Goal: Information Seeking & Learning: Learn about a topic

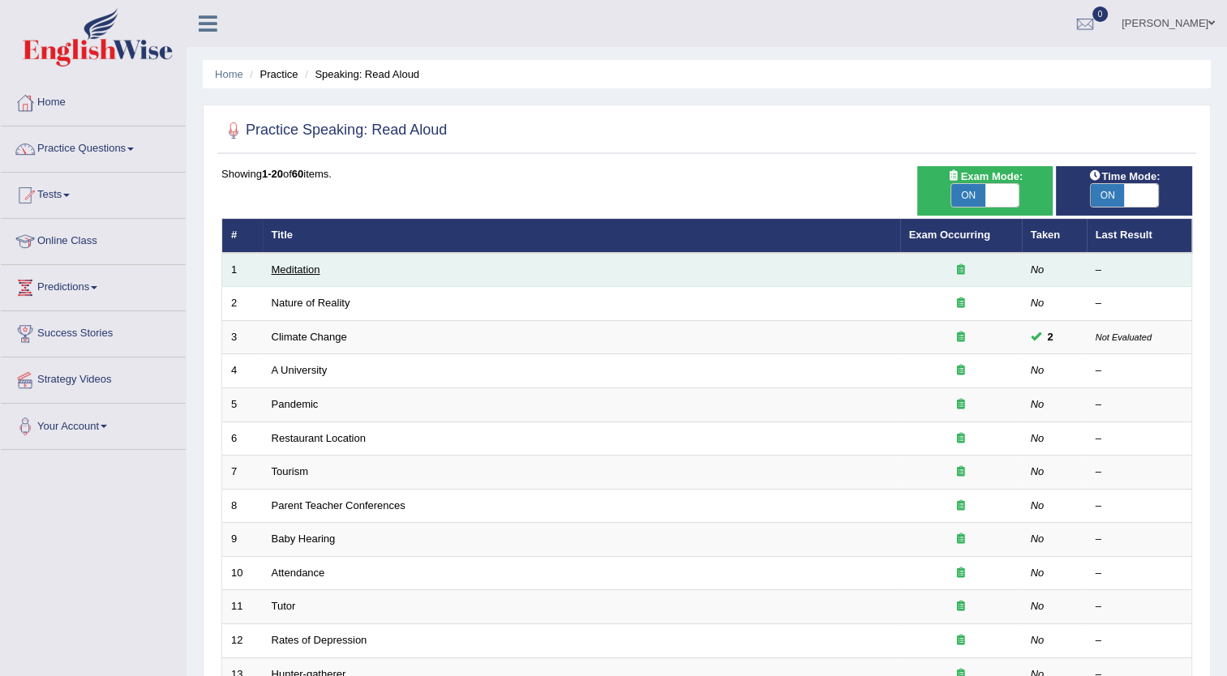
click at [287, 269] on link "Meditation" at bounding box center [296, 270] width 49 height 12
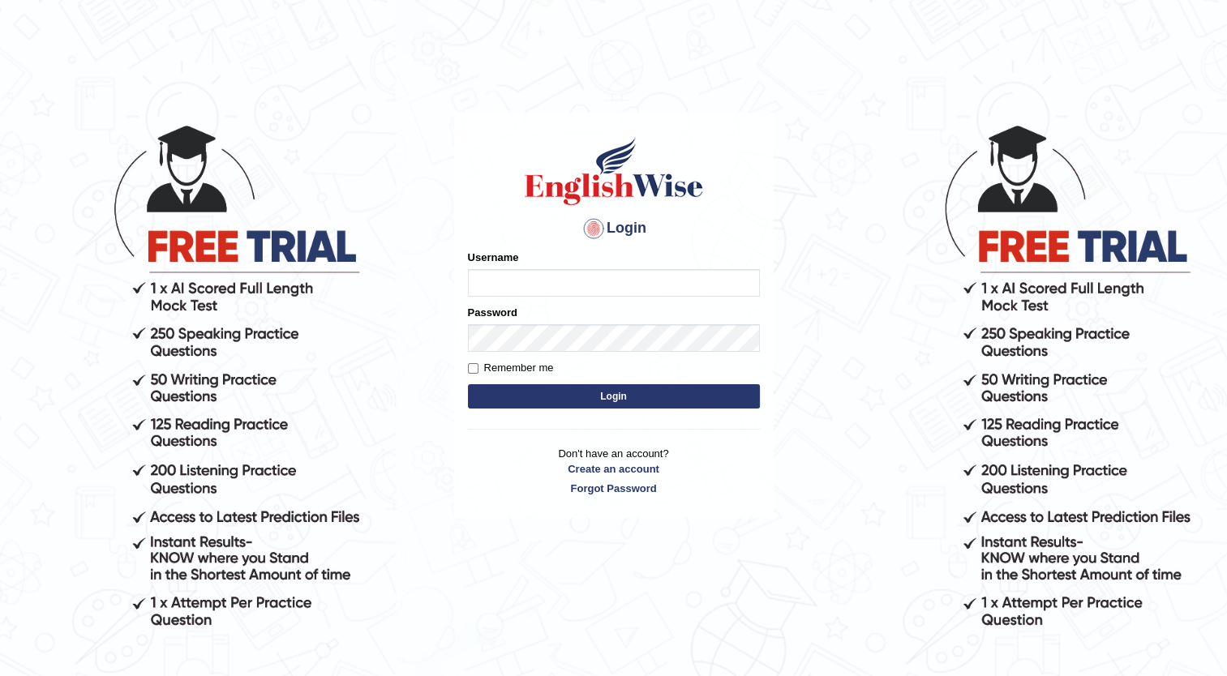
type input "Maria1224"
click at [635, 392] on button "Login" at bounding box center [614, 396] width 292 height 24
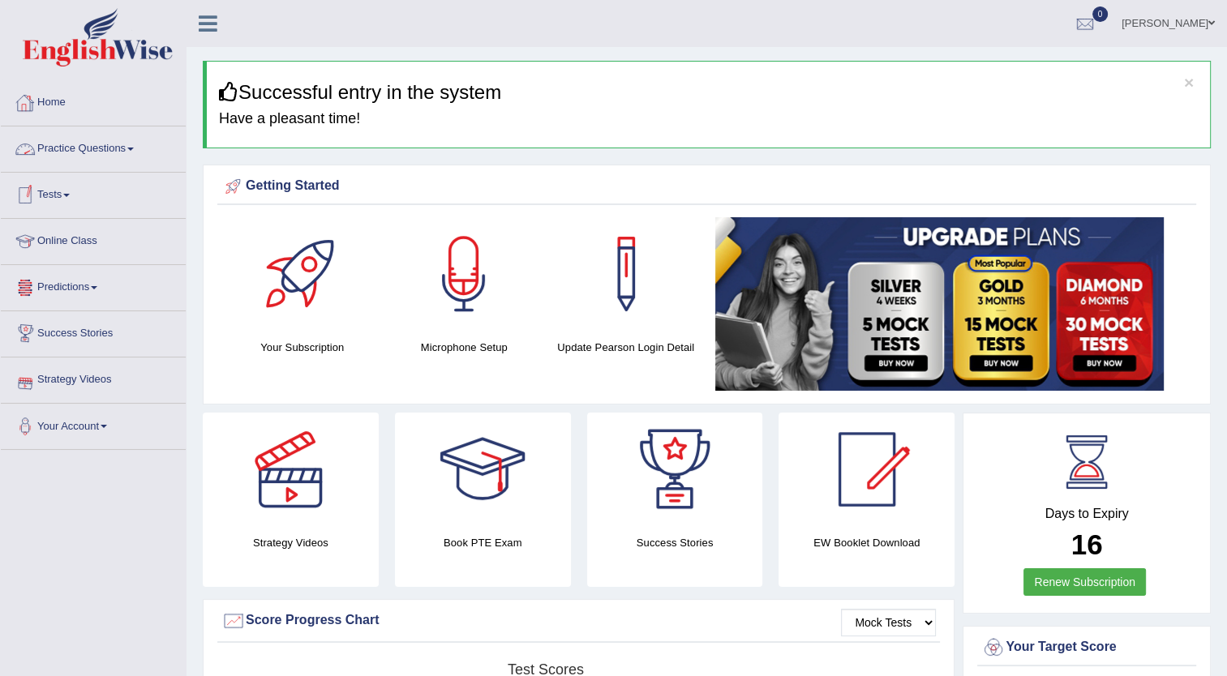
click at [132, 144] on link "Practice Questions" at bounding box center [93, 147] width 185 height 41
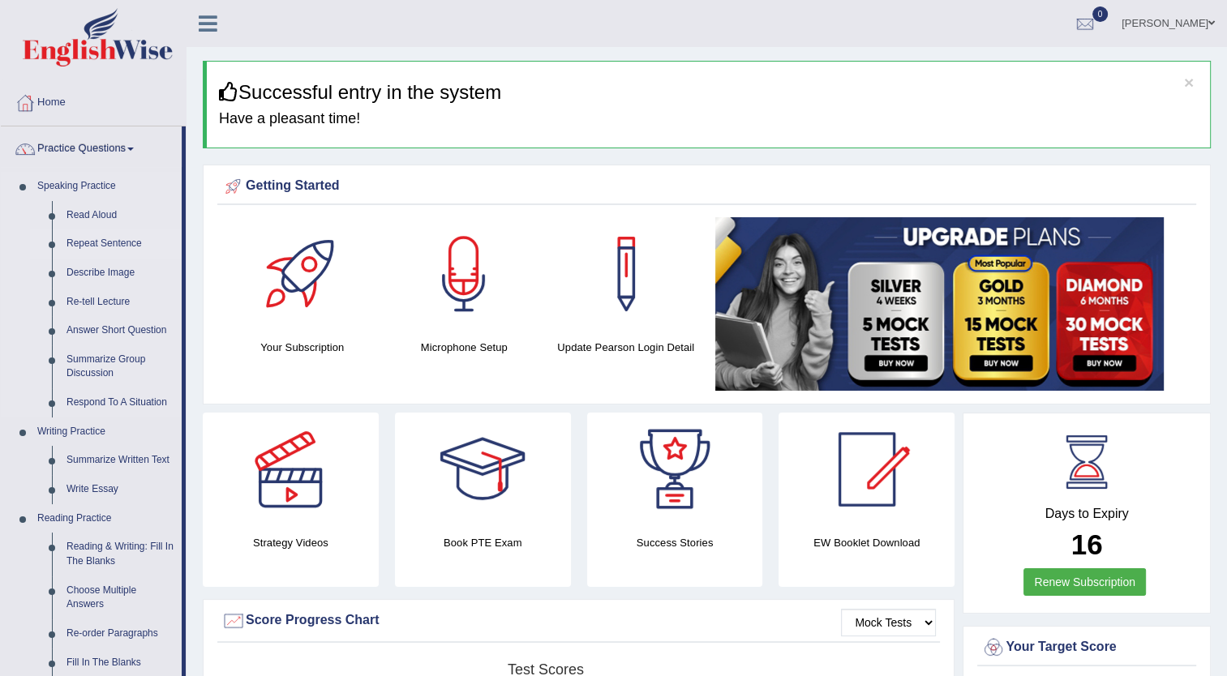
click at [107, 241] on link "Repeat Sentence" at bounding box center [120, 244] width 122 height 29
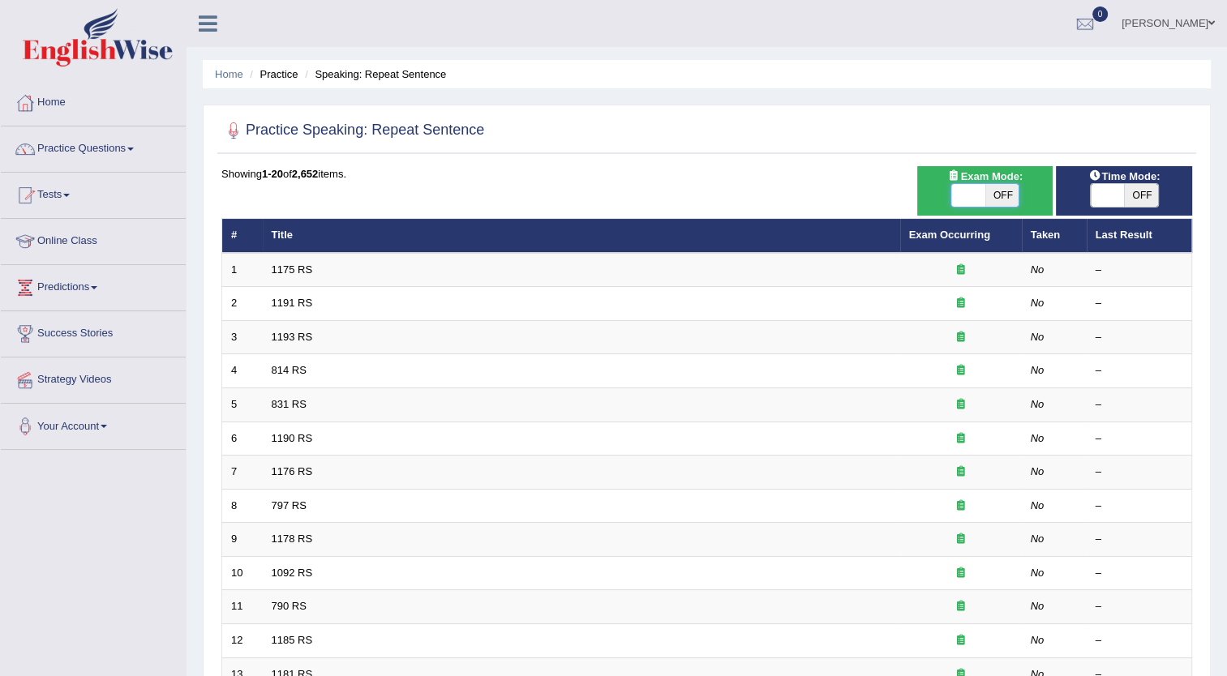
click at [954, 189] on span at bounding box center [969, 195] width 34 height 23
click at [1002, 193] on span "OFF" at bounding box center [1002, 195] width 34 height 23
checkbox input "true"
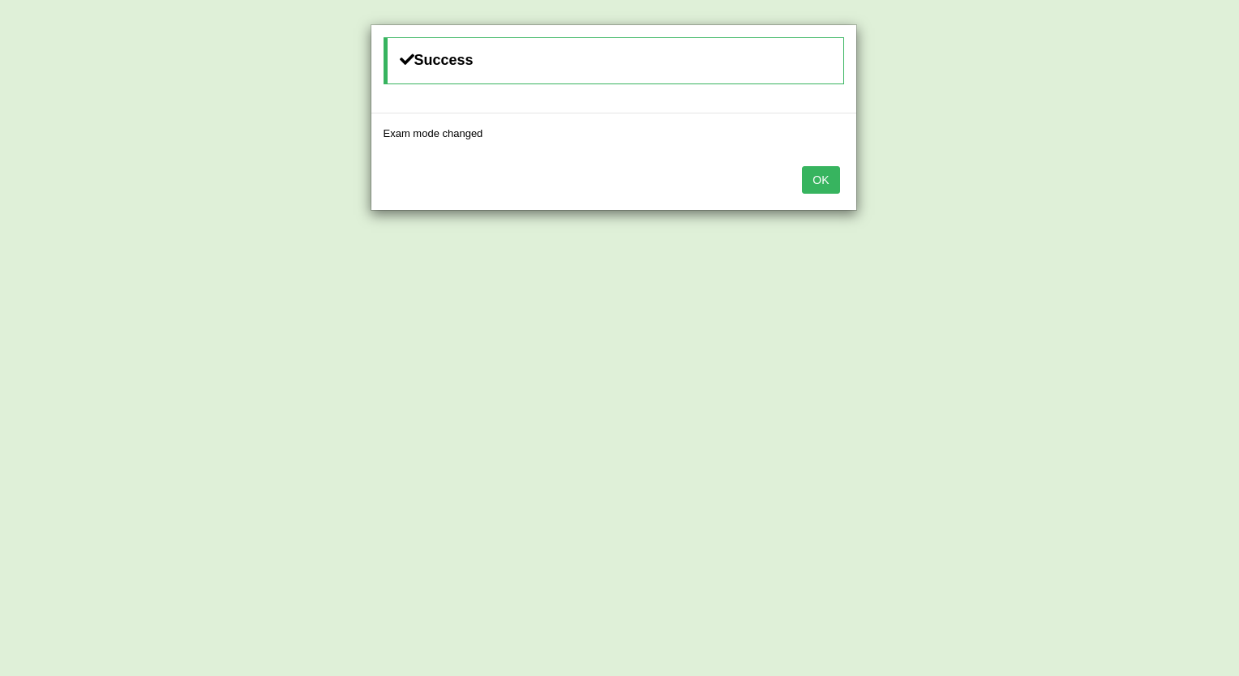
click at [830, 179] on button "OK" at bounding box center [820, 180] width 37 height 28
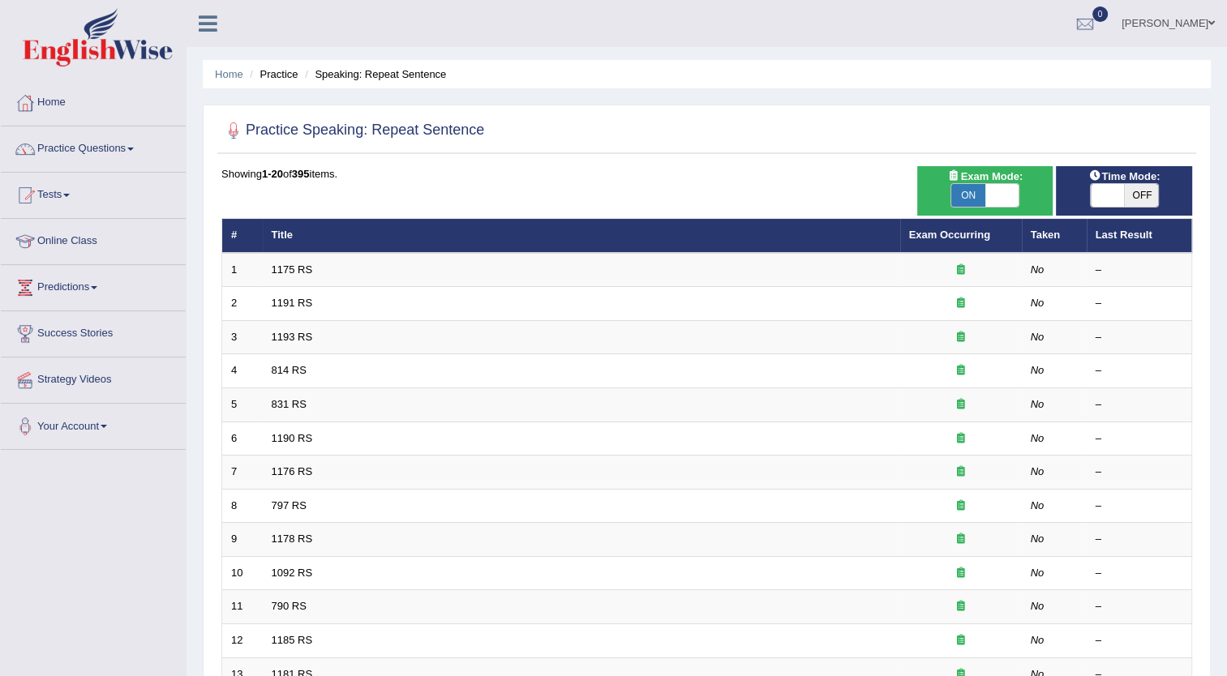
click at [1142, 191] on span "OFF" at bounding box center [1141, 195] width 34 height 23
checkbox input "true"
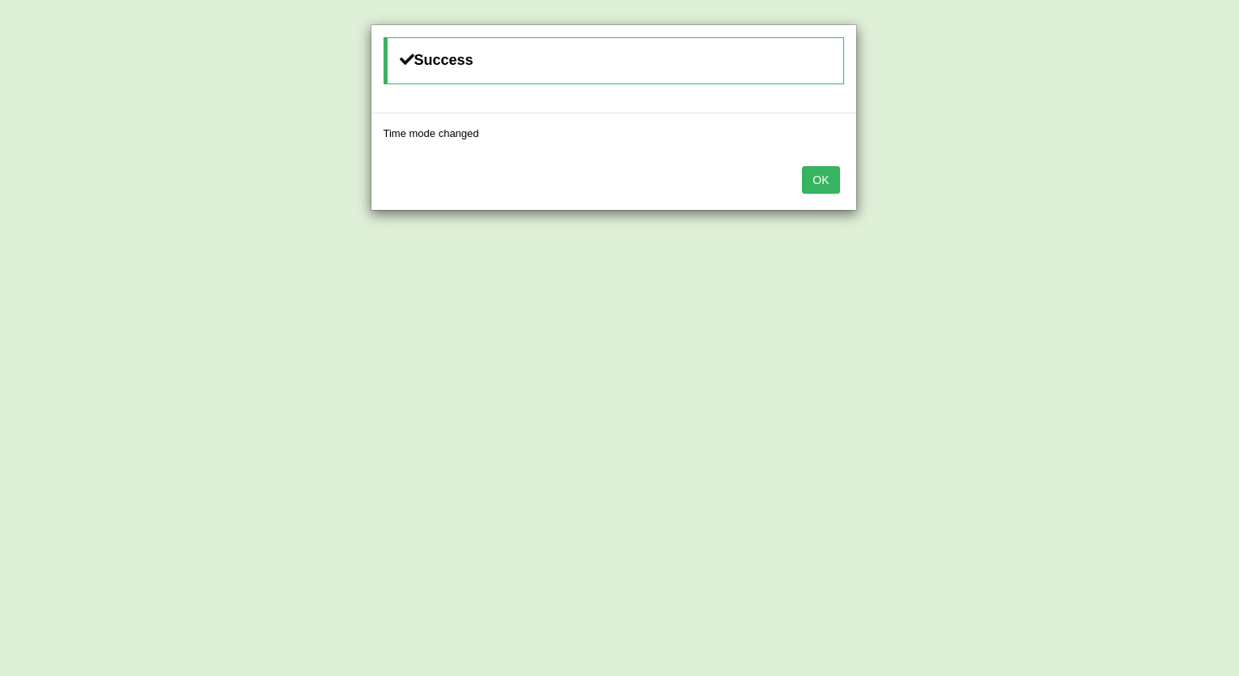
click at [810, 181] on button "OK" at bounding box center [820, 180] width 37 height 28
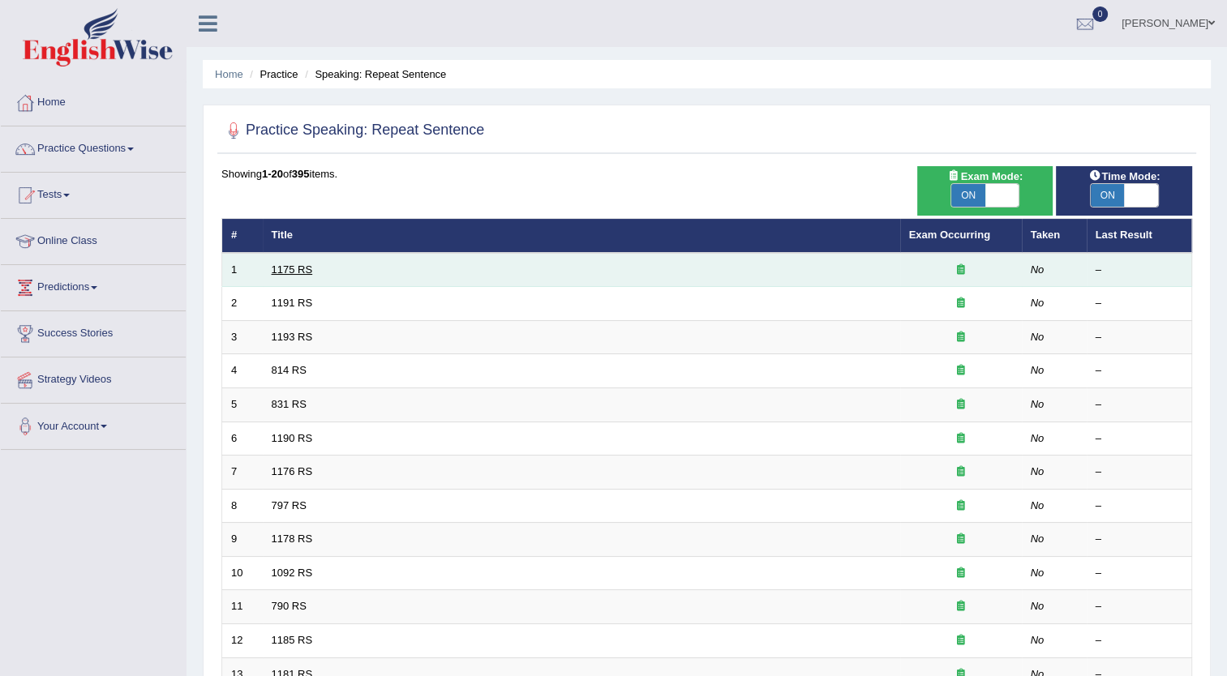
click at [289, 264] on link "1175 RS" at bounding box center [292, 270] width 41 height 12
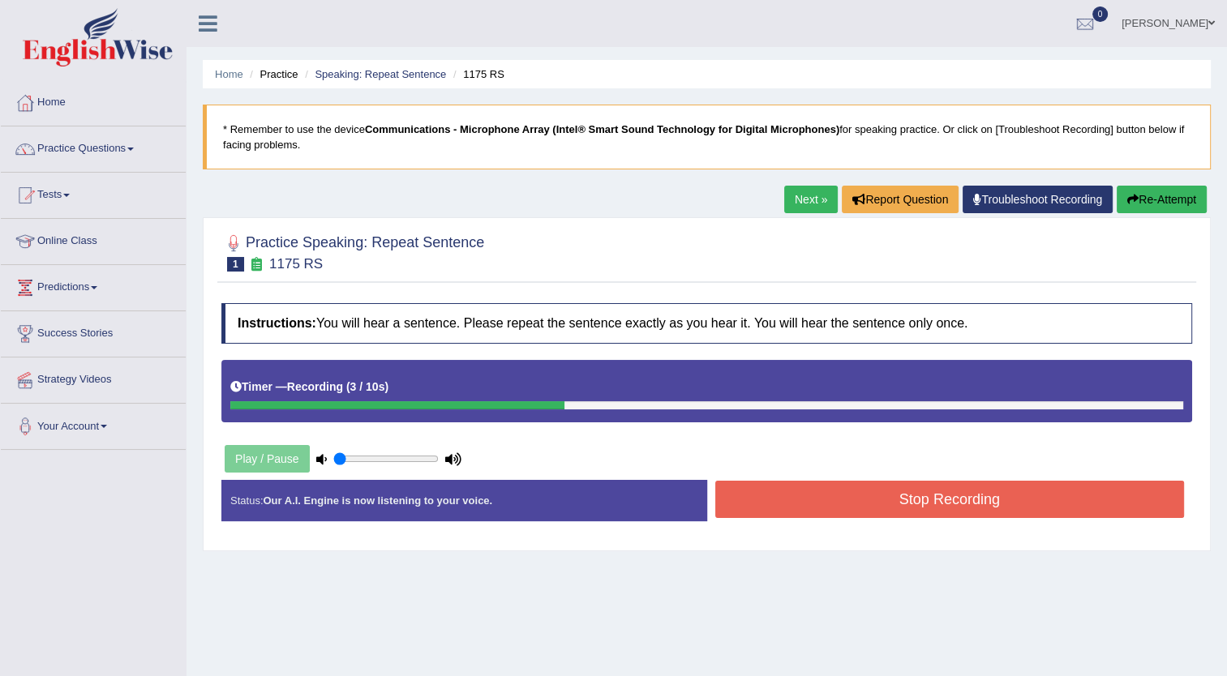
click at [892, 510] on button "Stop Recording" at bounding box center [950, 499] width 470 height 37
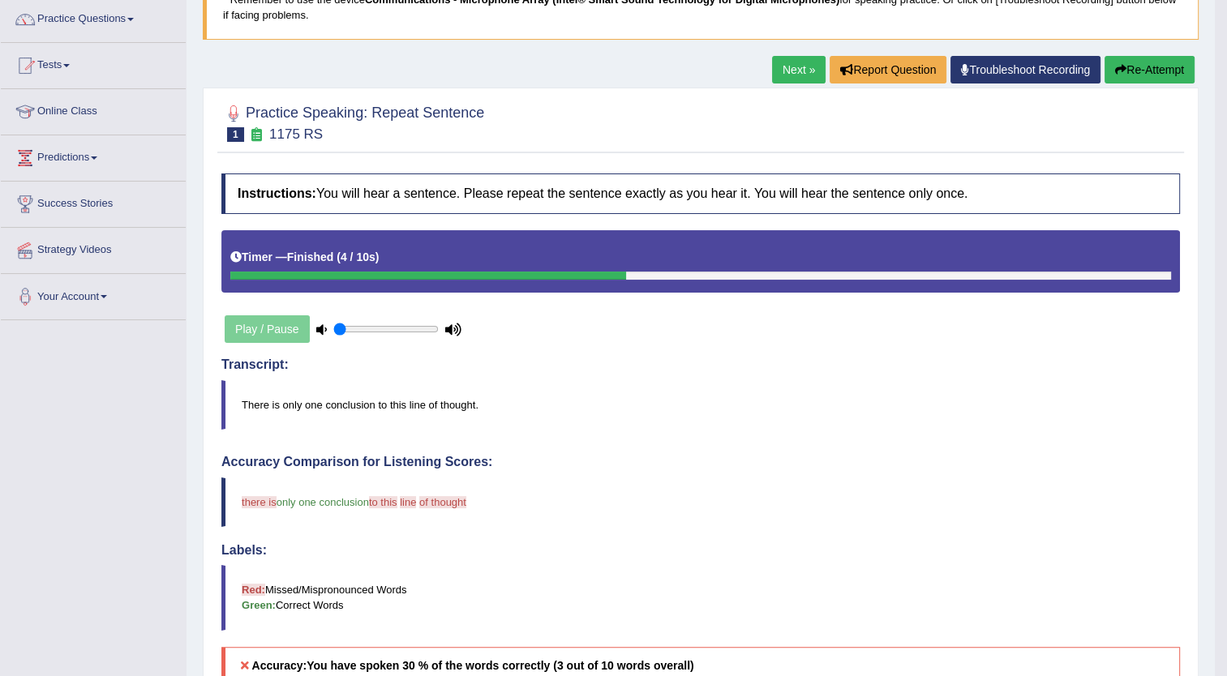
scroll to position [130, 0]
click at [1165, 70] on button "Re-Attempt" at bounding box center [1150, 70] width 90 height 28
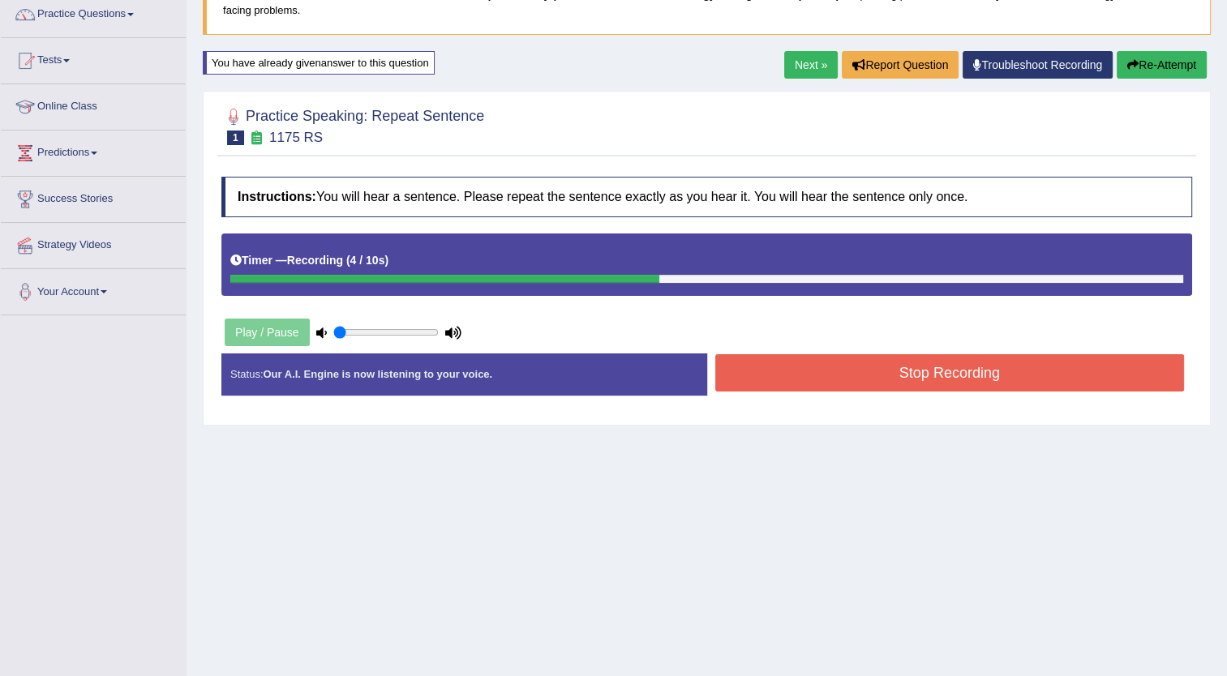
click at [955, 381] on button "Stop Recording" at bounding box center [950, 372] width 470 height 37
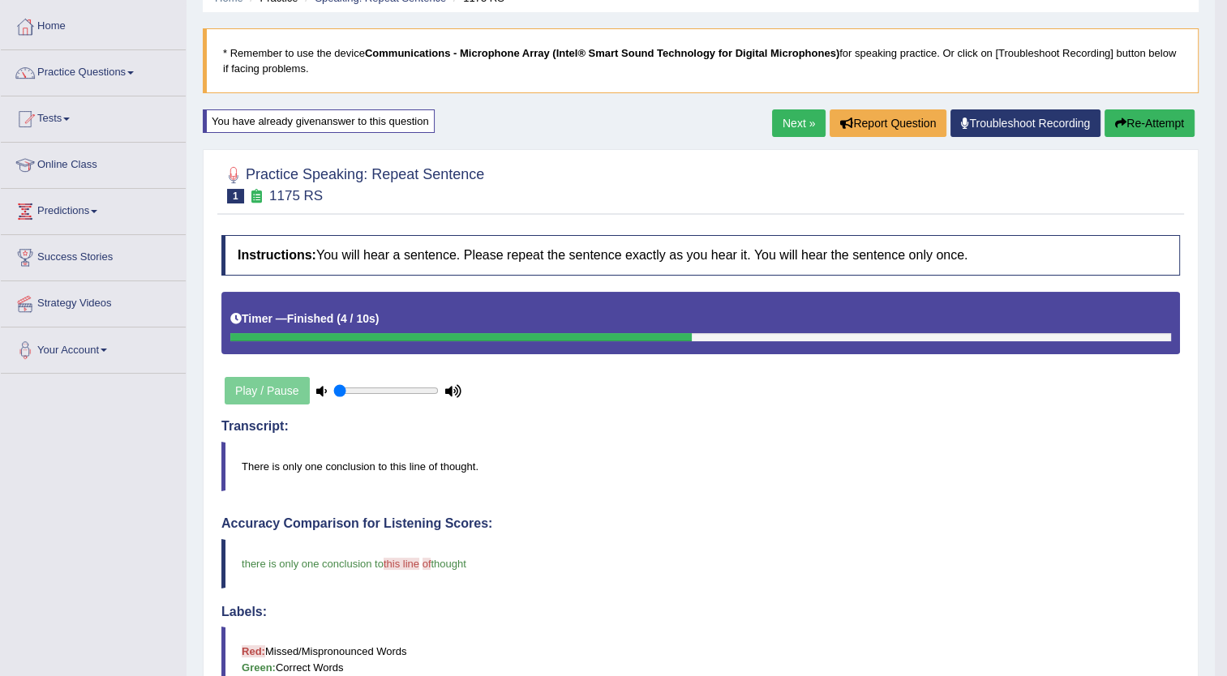
scroll to position [72, 0]
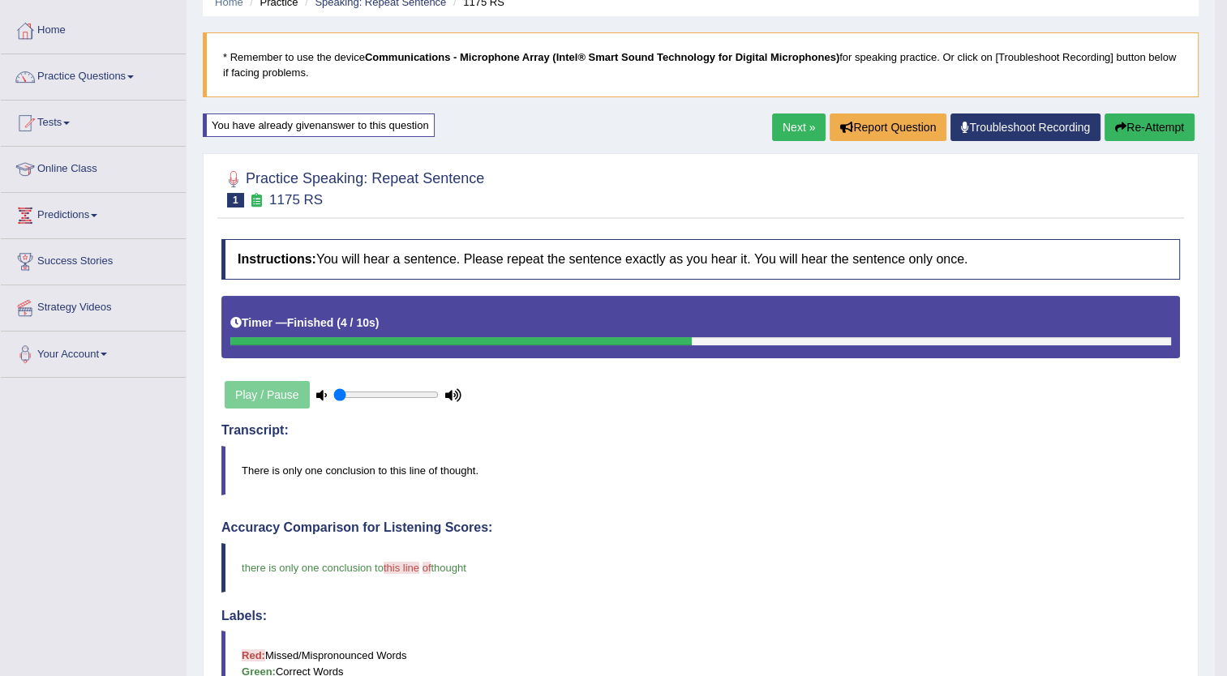
click at [795, 118] on link "Next »" at bounding box center [799, 128] width 54 height 28
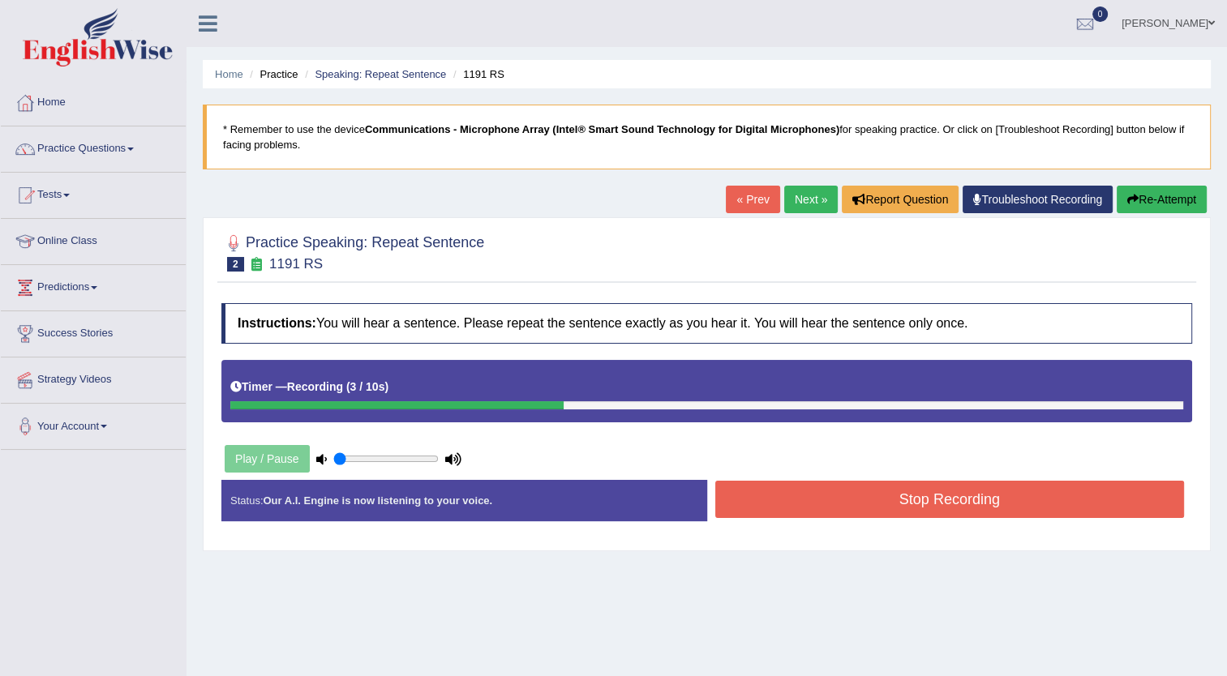
click at [888, 499] on button "Stop Recording" at bounding box center [950, 499] width 470 height 37
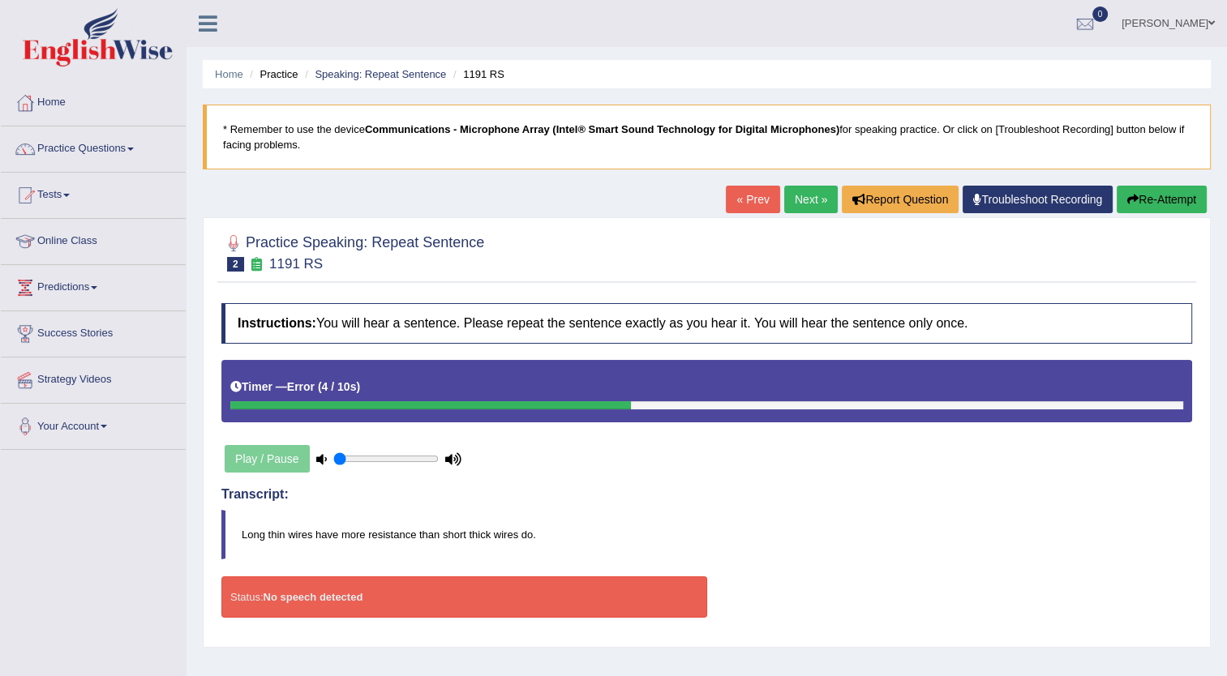
click at [1148, 203] on button "Re-Attempt" at bounding box center [1162, 200] width 90 height 28
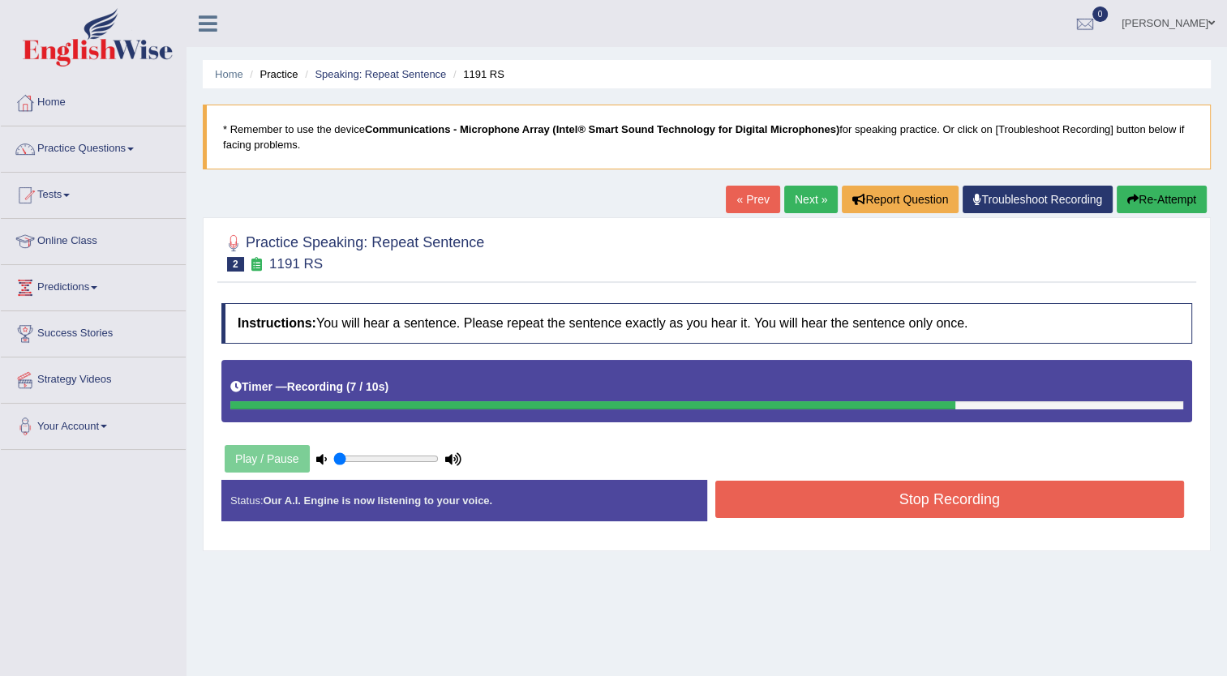
click at [916, 497] on button "Stop Recording" at bounding box center [950, 499] width 470 height 37
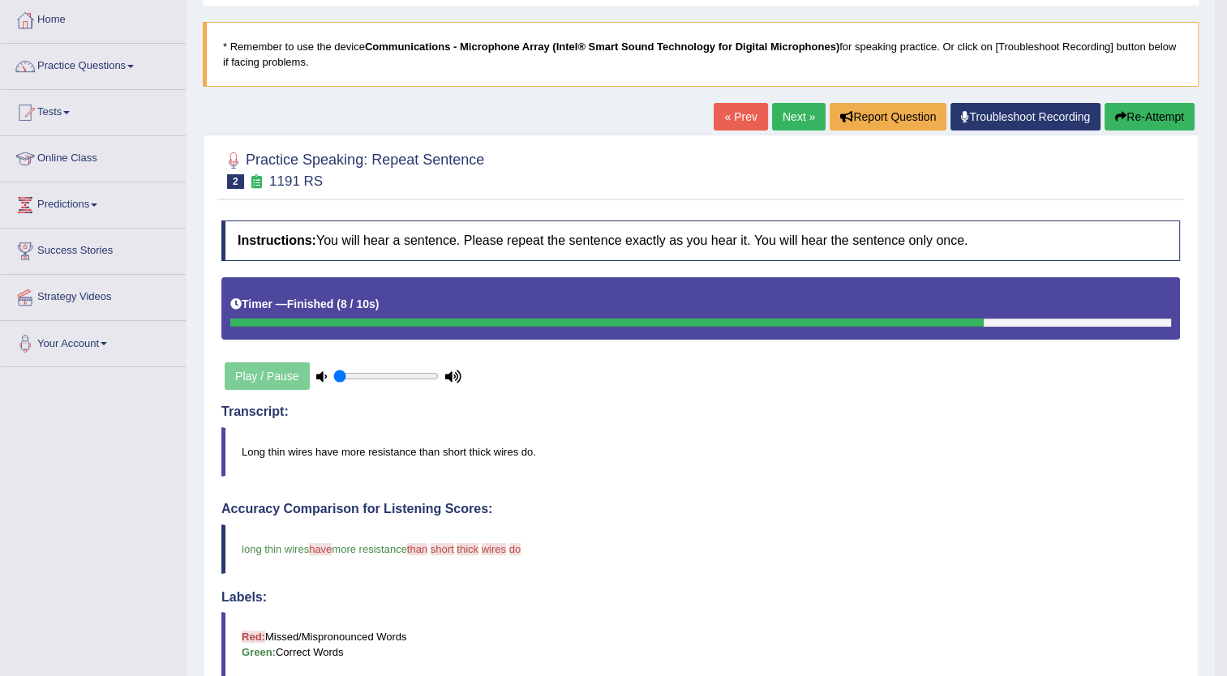
scroll to position [81, 0]
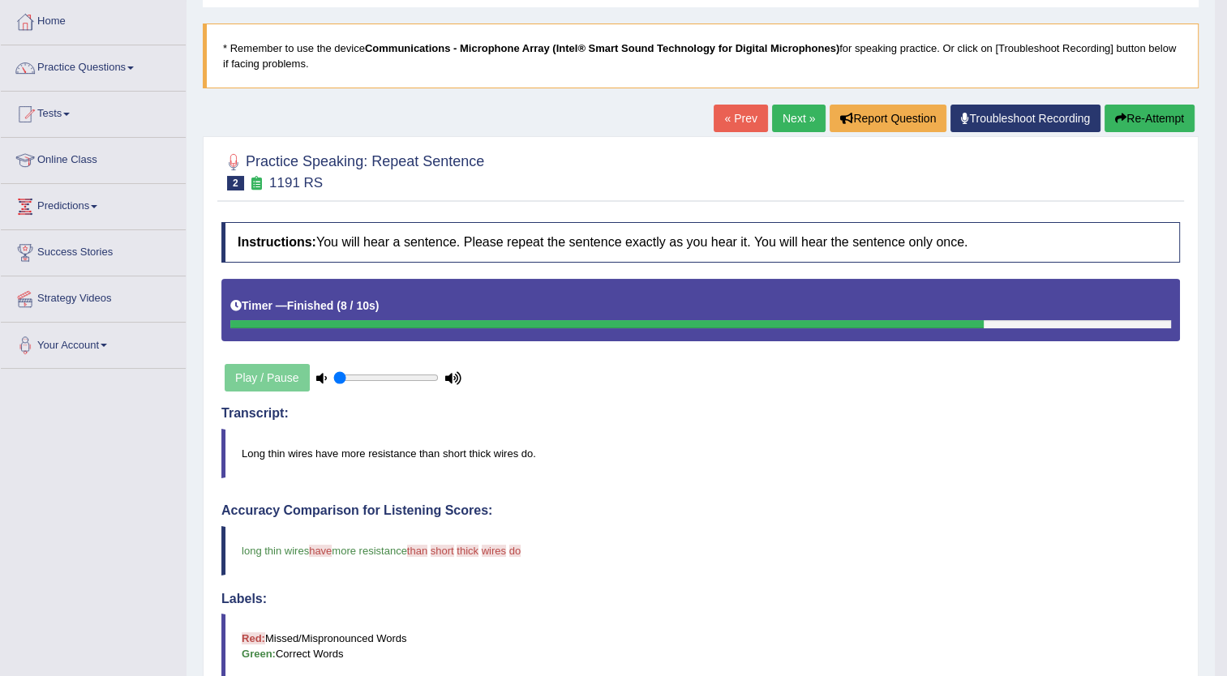
click at [1142, 112] on button "Re-Attempt" at bounding box center [1150, 119] width 90 height 28
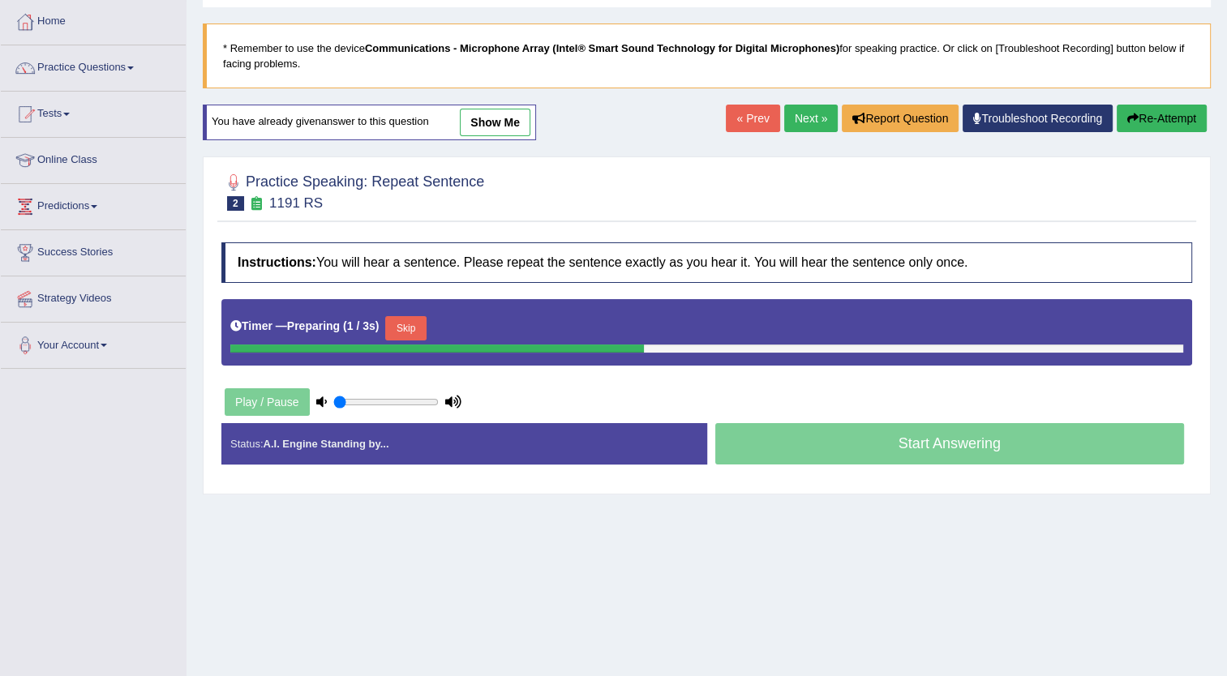
click at [795, 117] on link "Next »" at bounding box center [811, 119] width 54 height 28
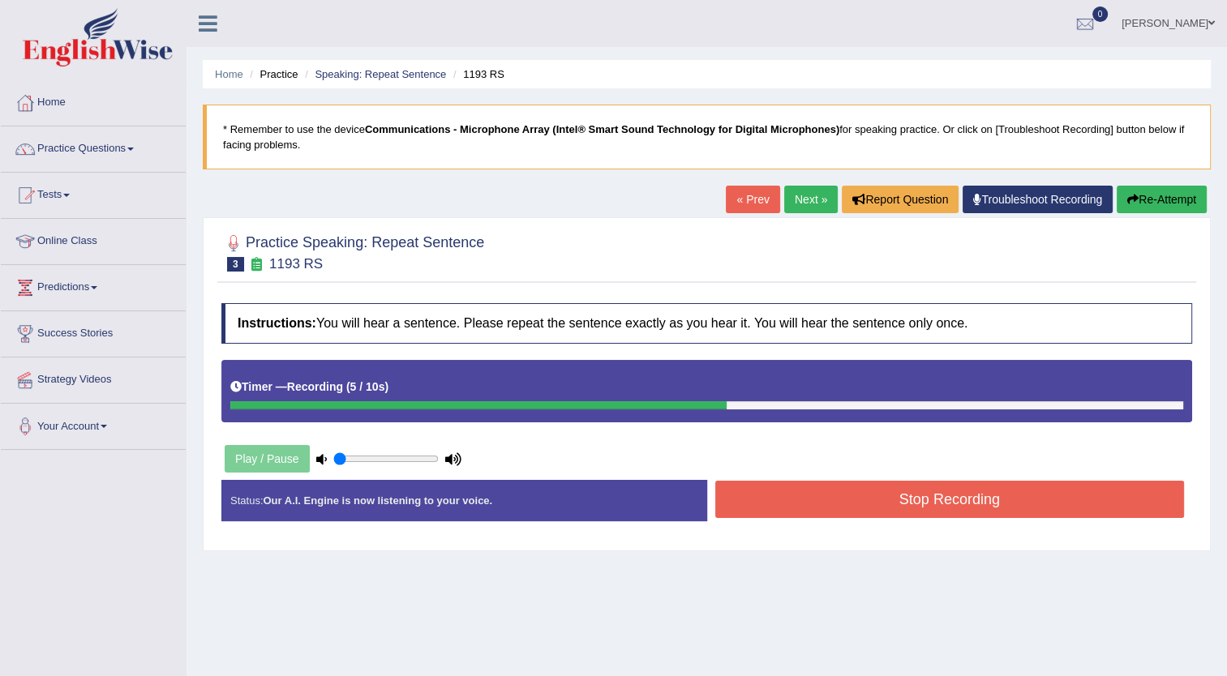
click at [902, 488] on button "Stop Recording" at bounding box center [950, 499] width 470 height 37
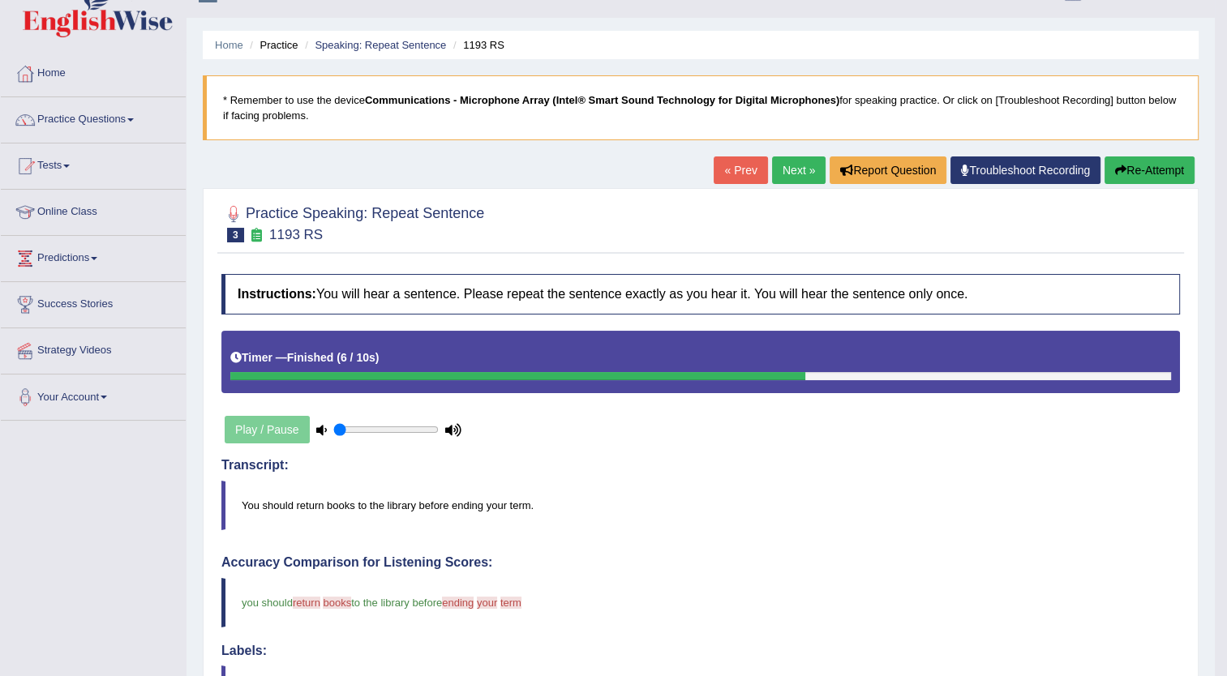
scroll to position [31, 0]
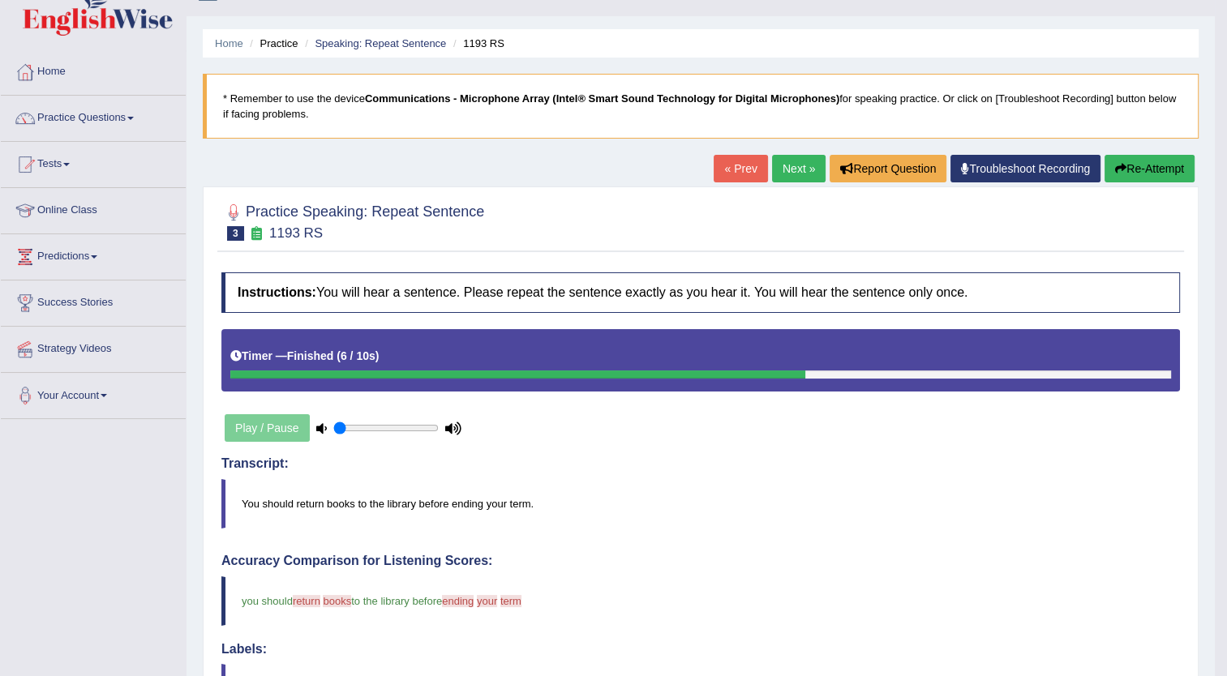
click at [784, 165] on link "Next »" at bounding box center [799, 169] width 54 height 28
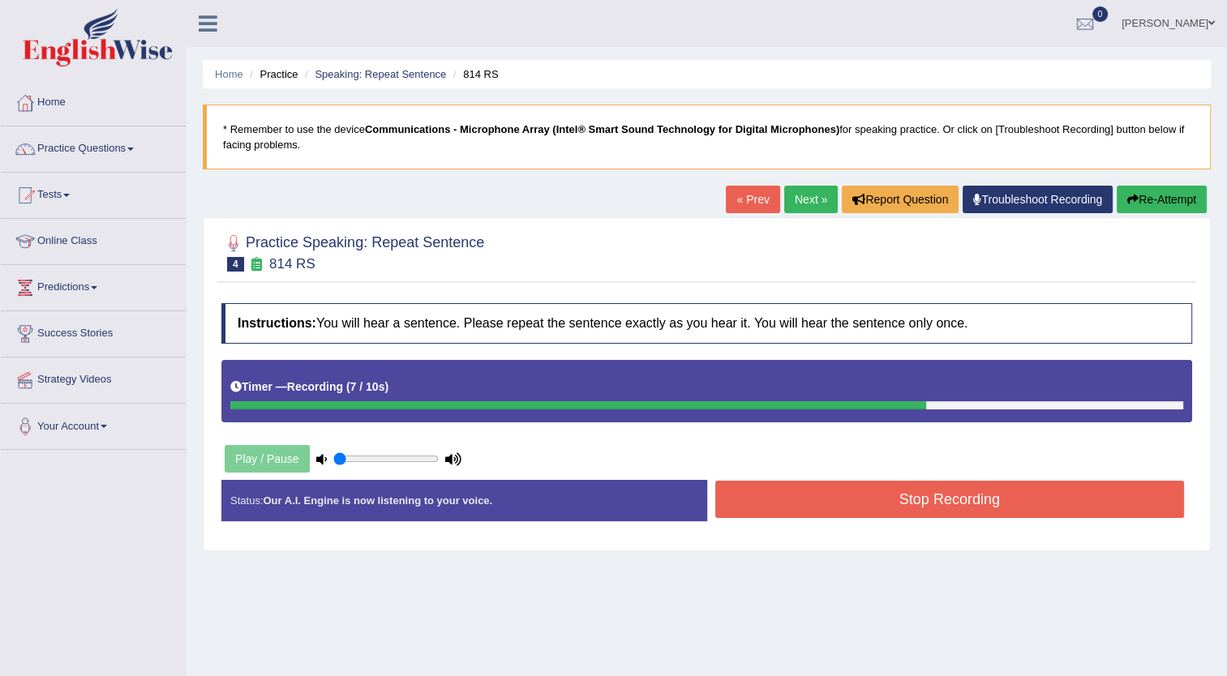
click at [936, 495] on button "Stop Recording" at bounding box center [950, 499] width 470 height 37
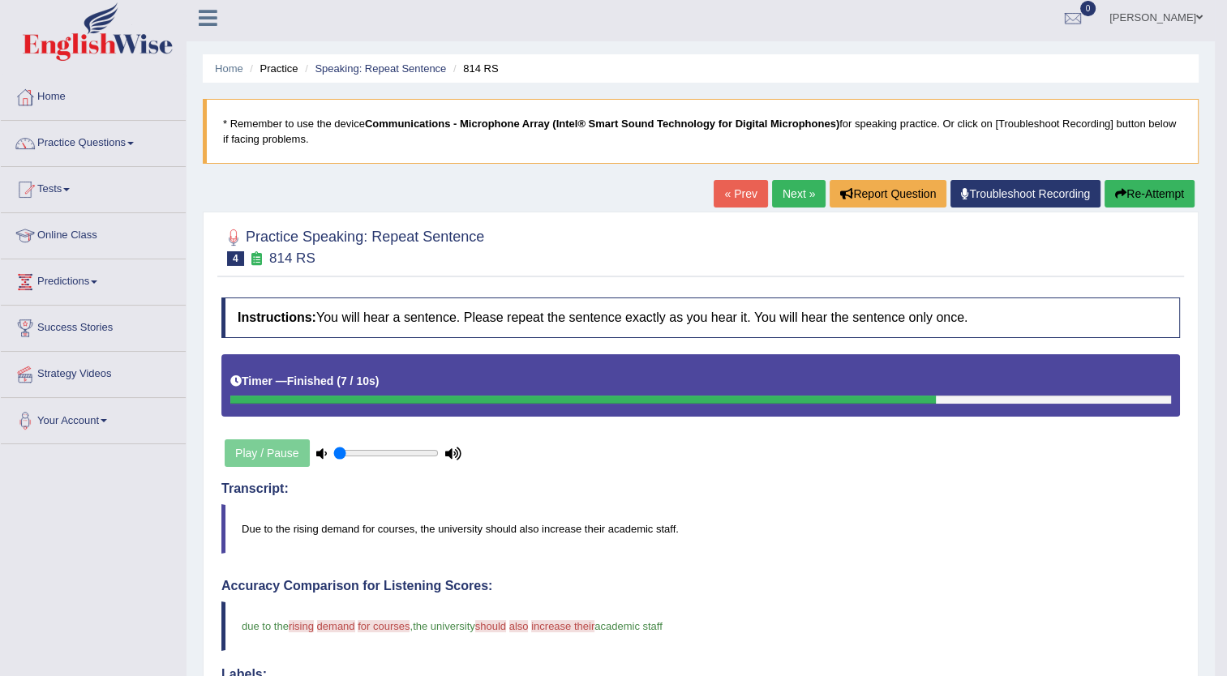
scroll to position [5, 0]
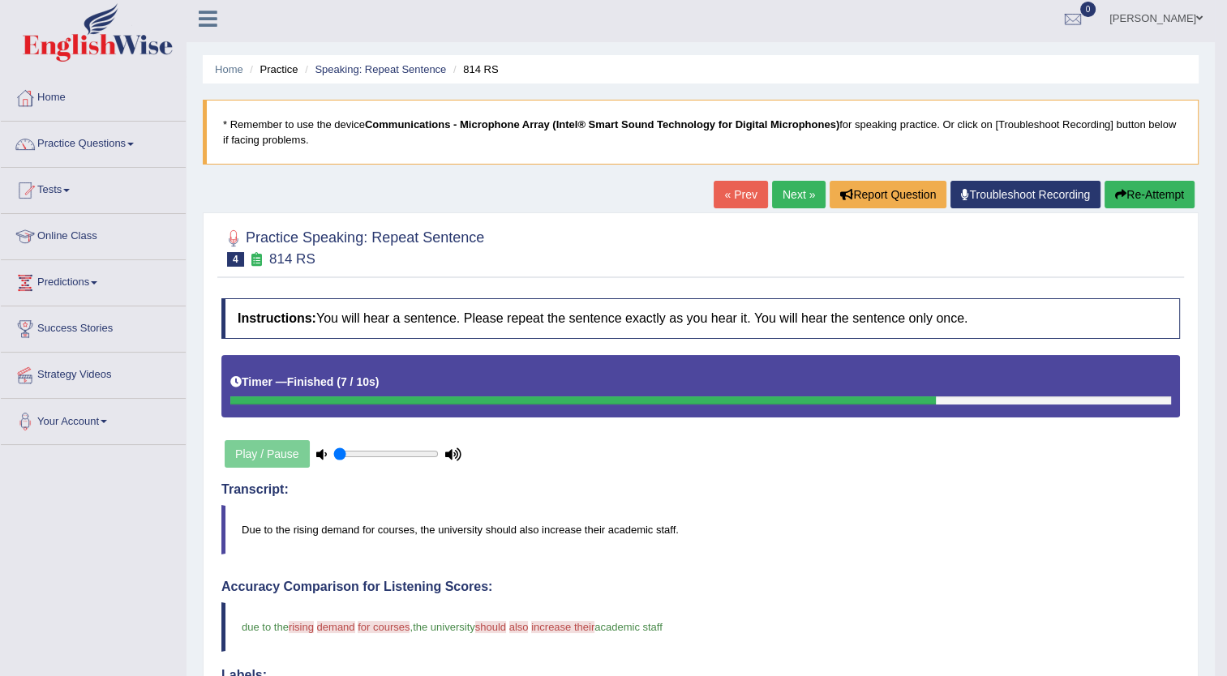
click at [1142, 191] on button "Re-Attempt" at bounding box center [1150, 195] width 90 height 28
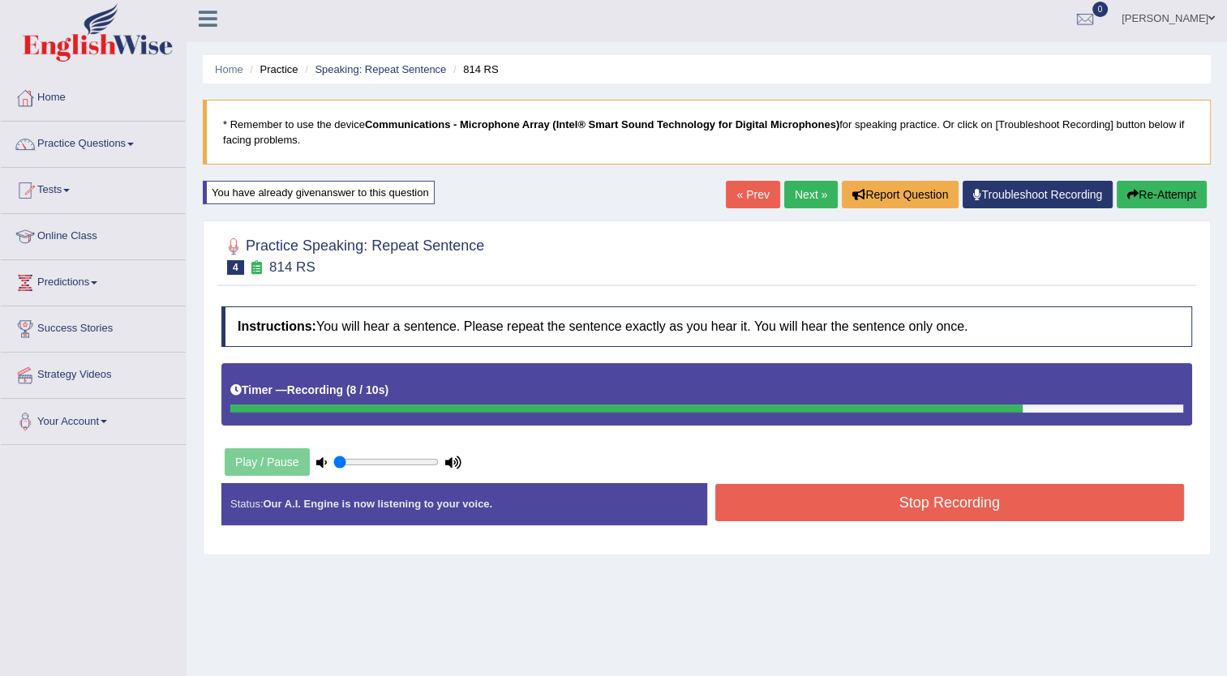
click at [869, 511] on button "Stop Recording" at bounding box center [950, 502] width 470 height 37
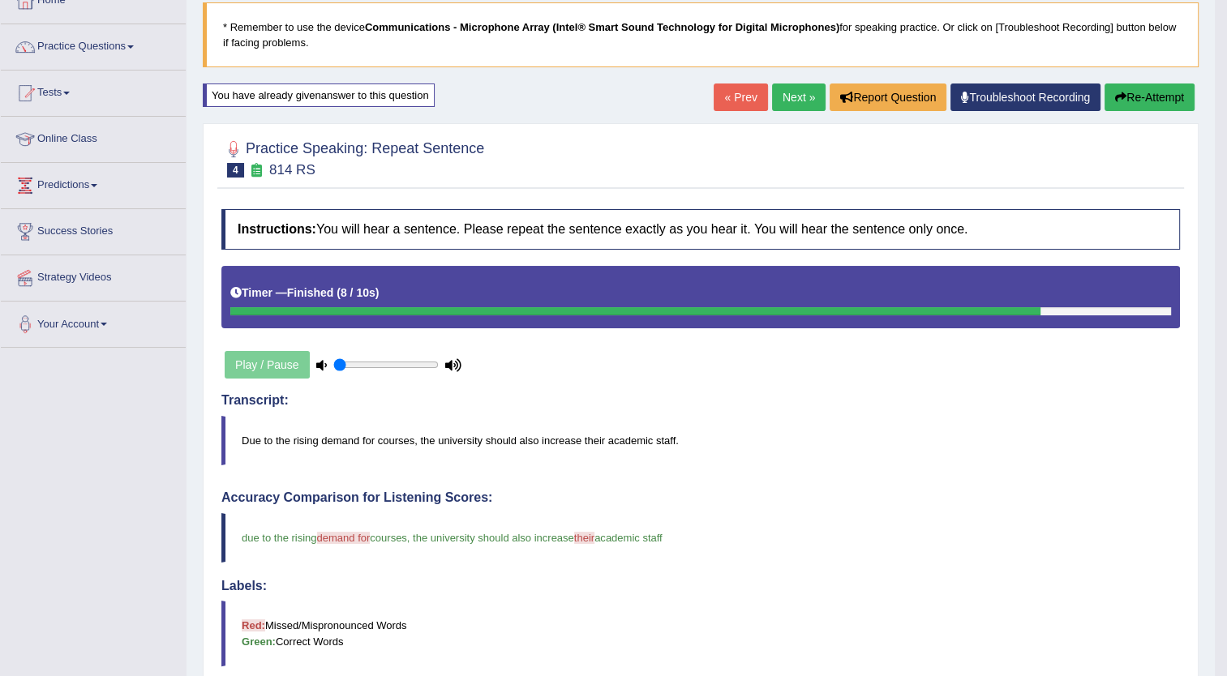
scroll to position [93, 0]
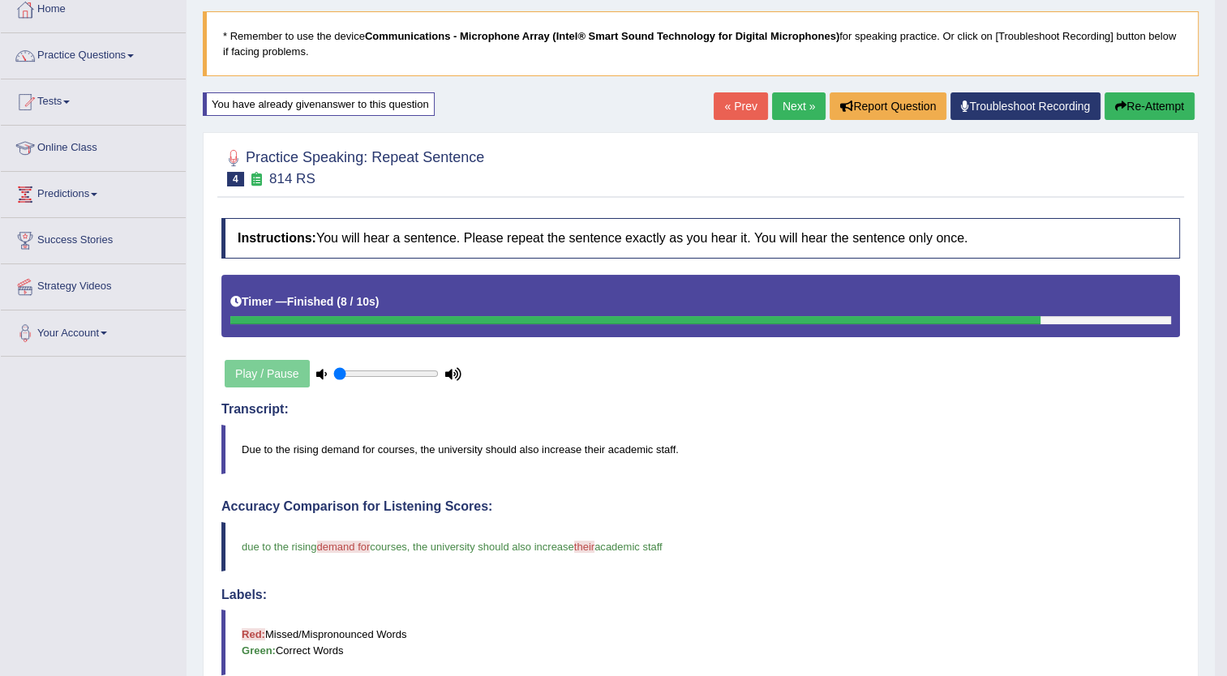
click at [794, 103] on link "Next »" at bounding box center [799, 106] width 54 height 28
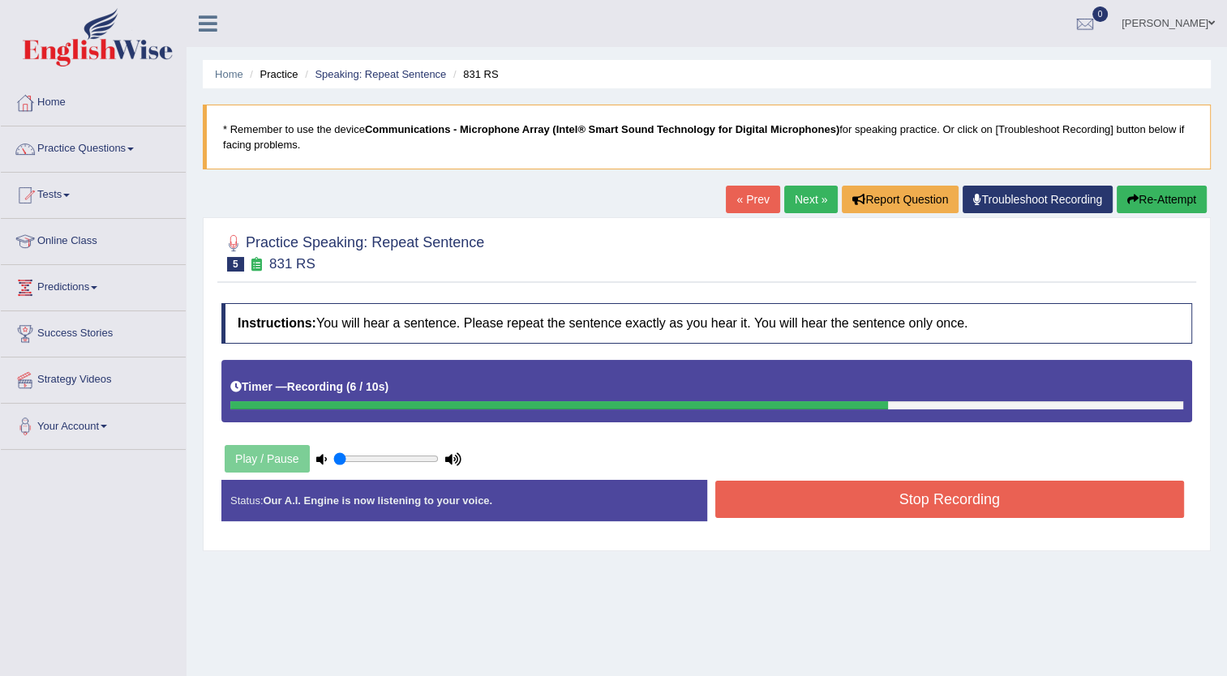
click at [944, 493] on button "Stop Recording" at bounding box center [950, 499] width 470 height 37
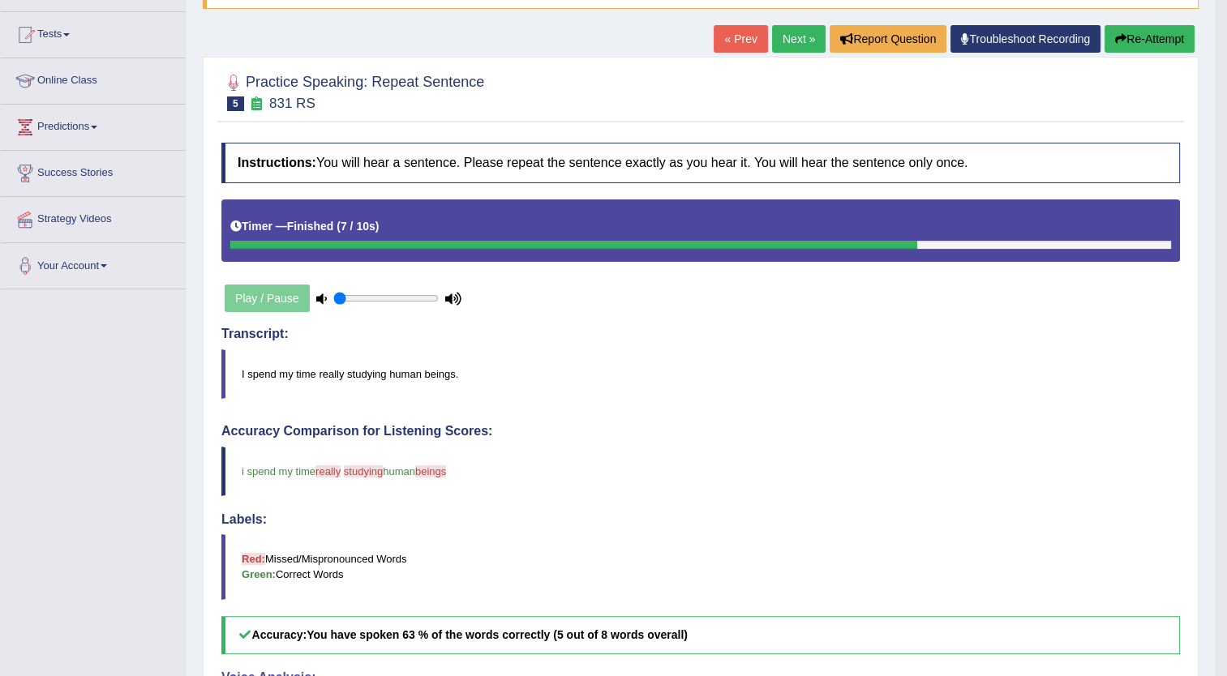
scroll to position [158, 0]
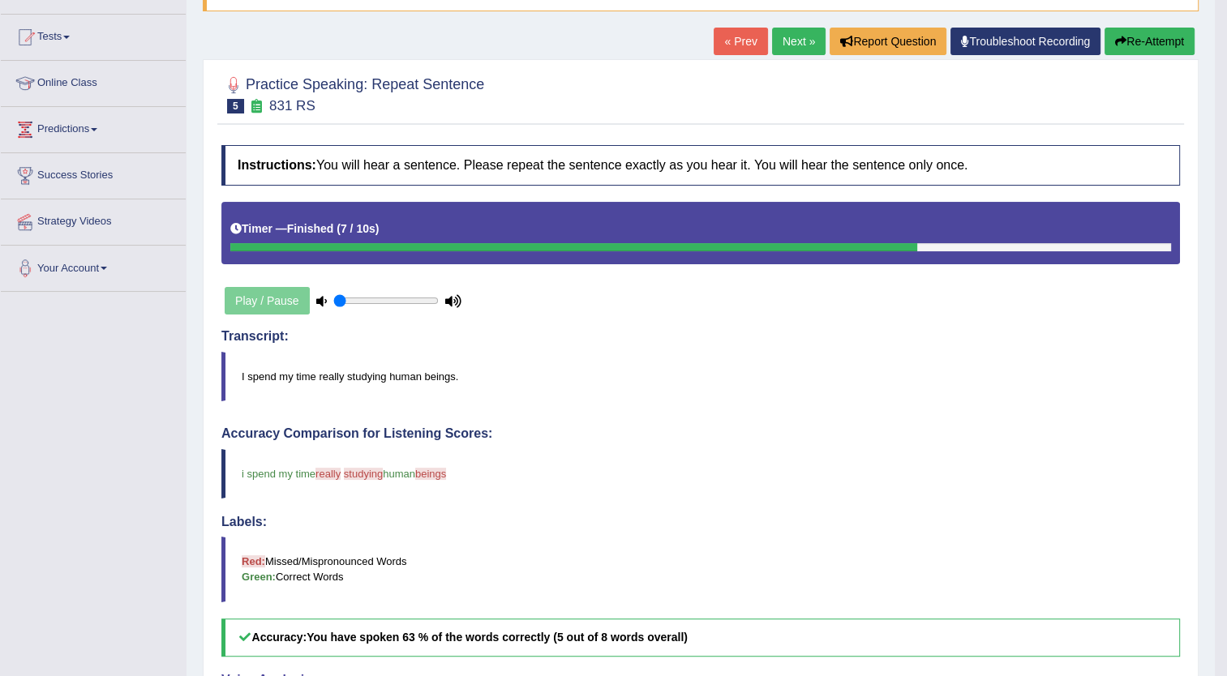
click at [1156, 41] on button "Re-Attempt" at bounding box center [1150, 42] width 90 height 28
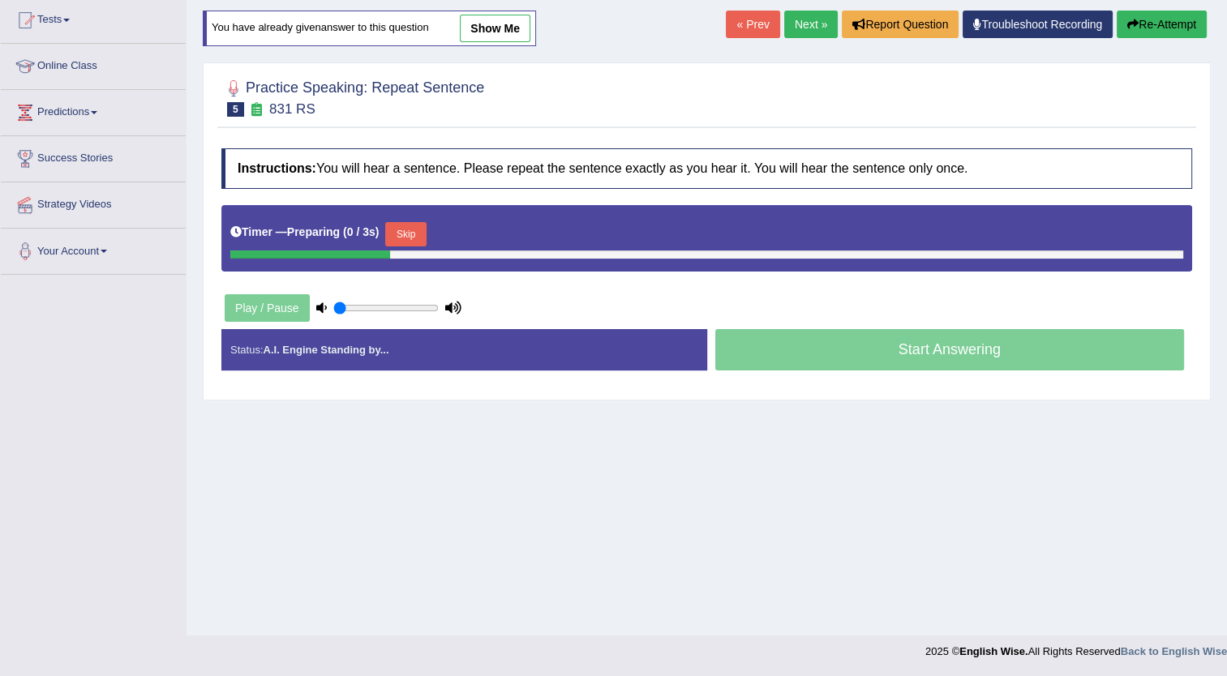
scroll to position [158, 0]
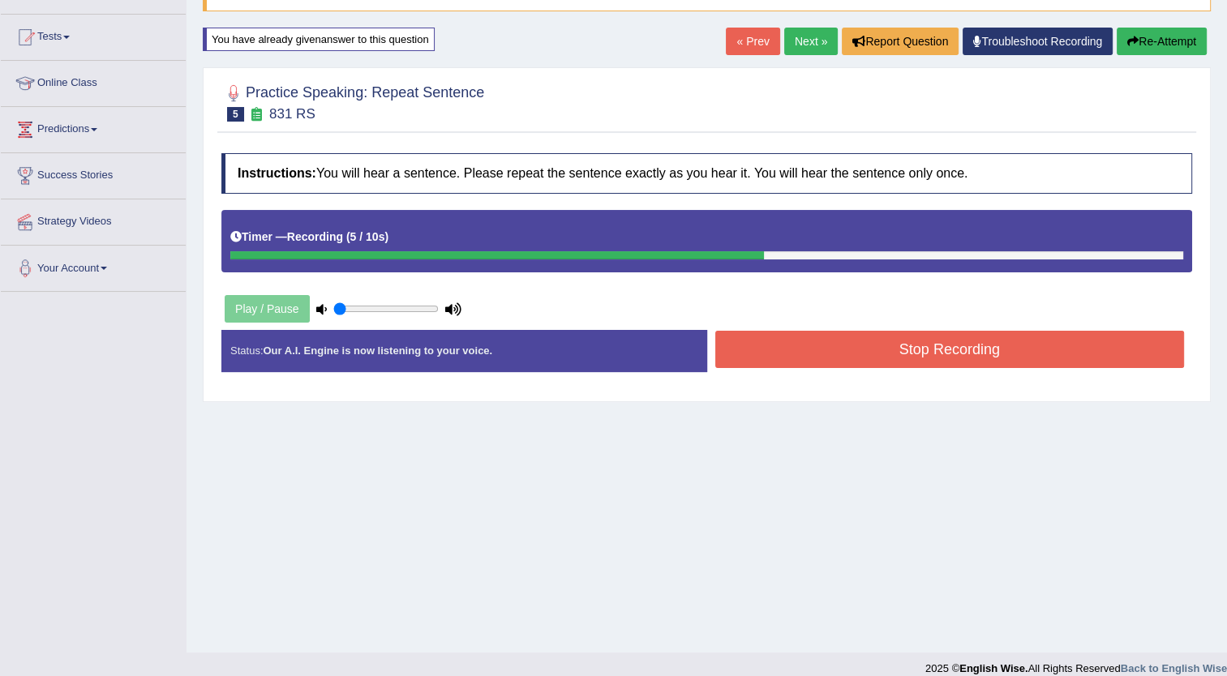
click at [856, 342] on button "Stop Recording" at bounding box center [950, 349] width 470 height 37
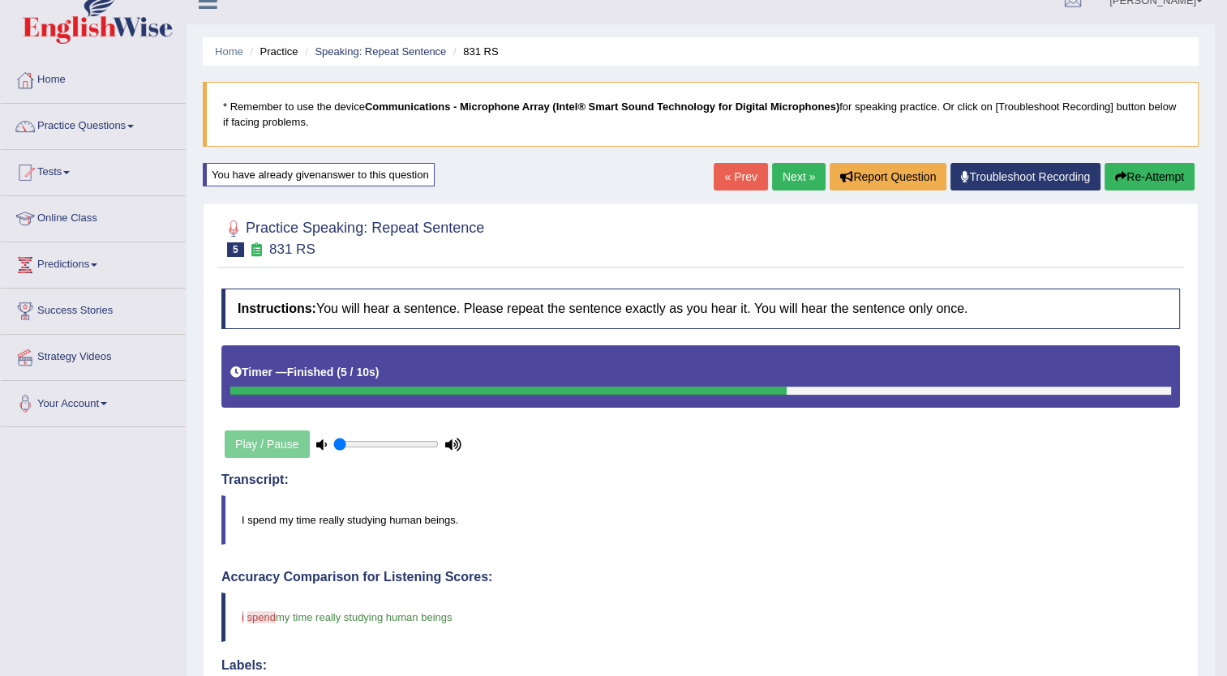
scroll to position [22, 0]
click at [799, 173] on link "Next »" at bounding box center [799, 178] width 54 height 28
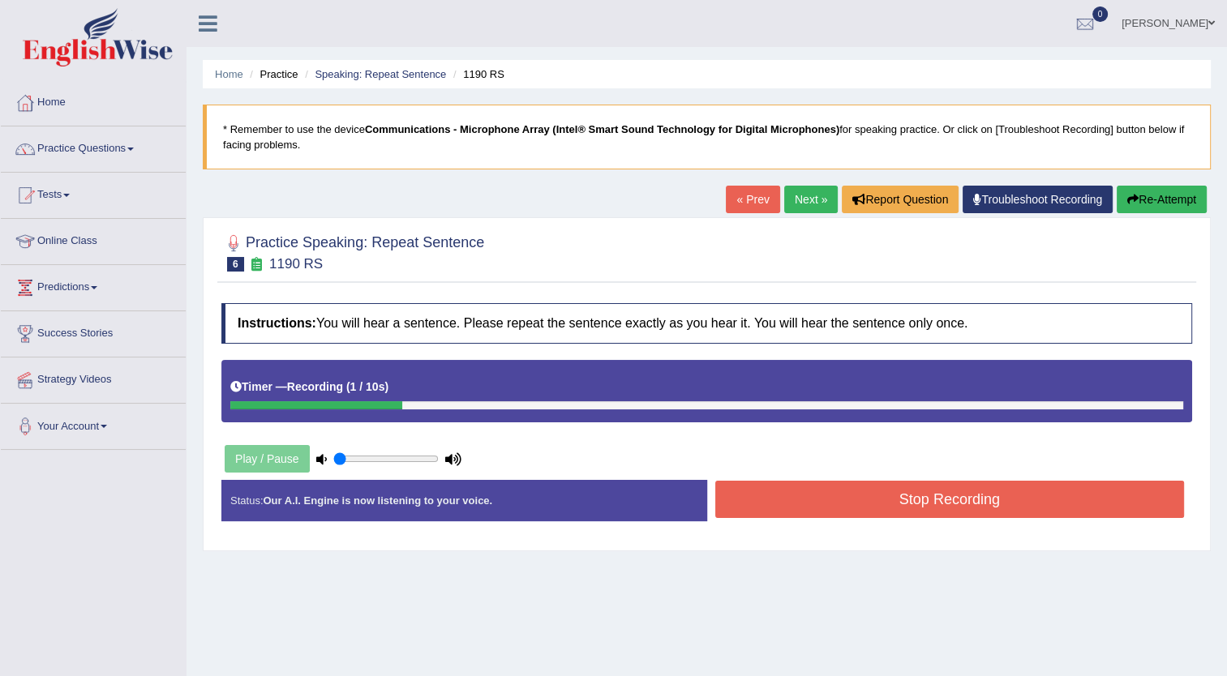
click at [839, 498] on button "Stop Recording" at bounding box center [950, 499] width 470 height 37
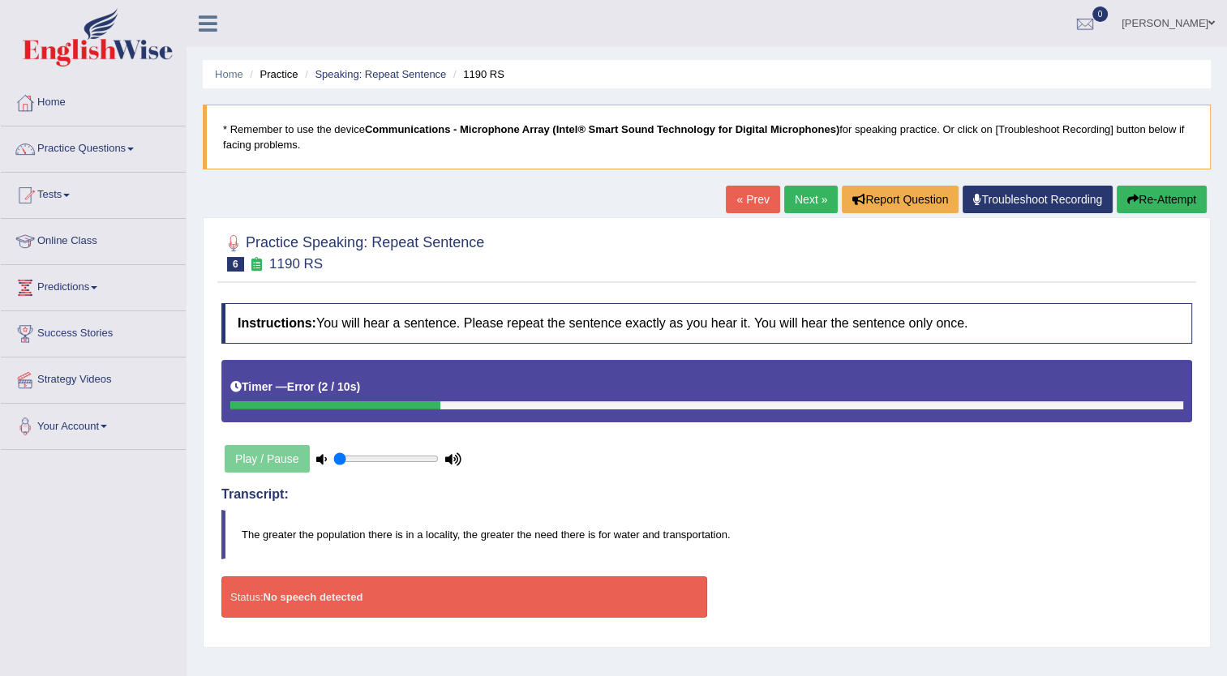
click at [1139, 200] on button "Re-Attempt" at bounding box center [1162, 200] width 90 height 28
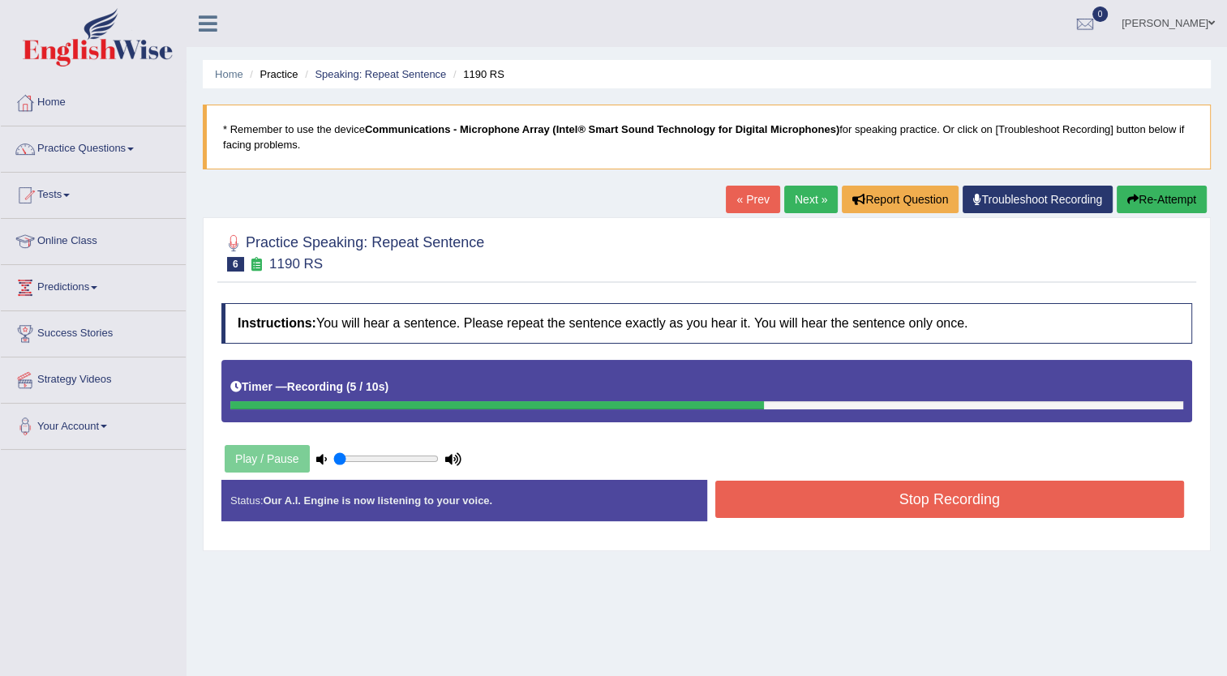
click at [919, 493] on button "Stop Recording" at bounding box center [950, 499] width 470 height 37
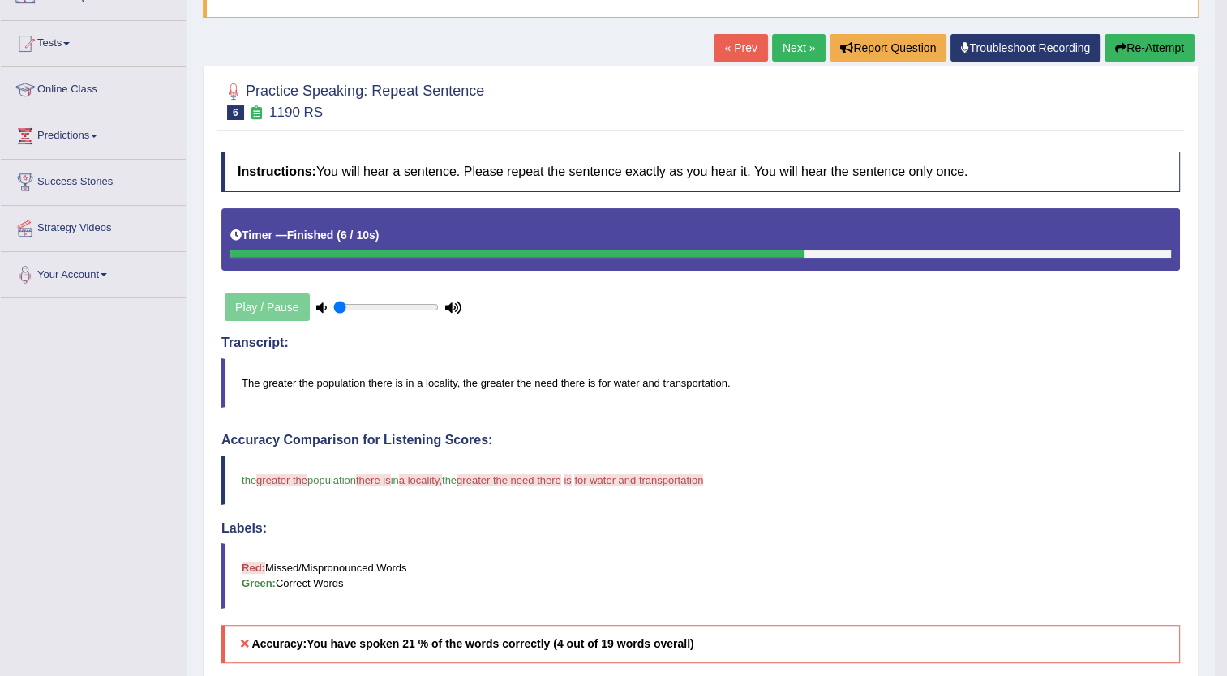
scroll to position [146, 0]
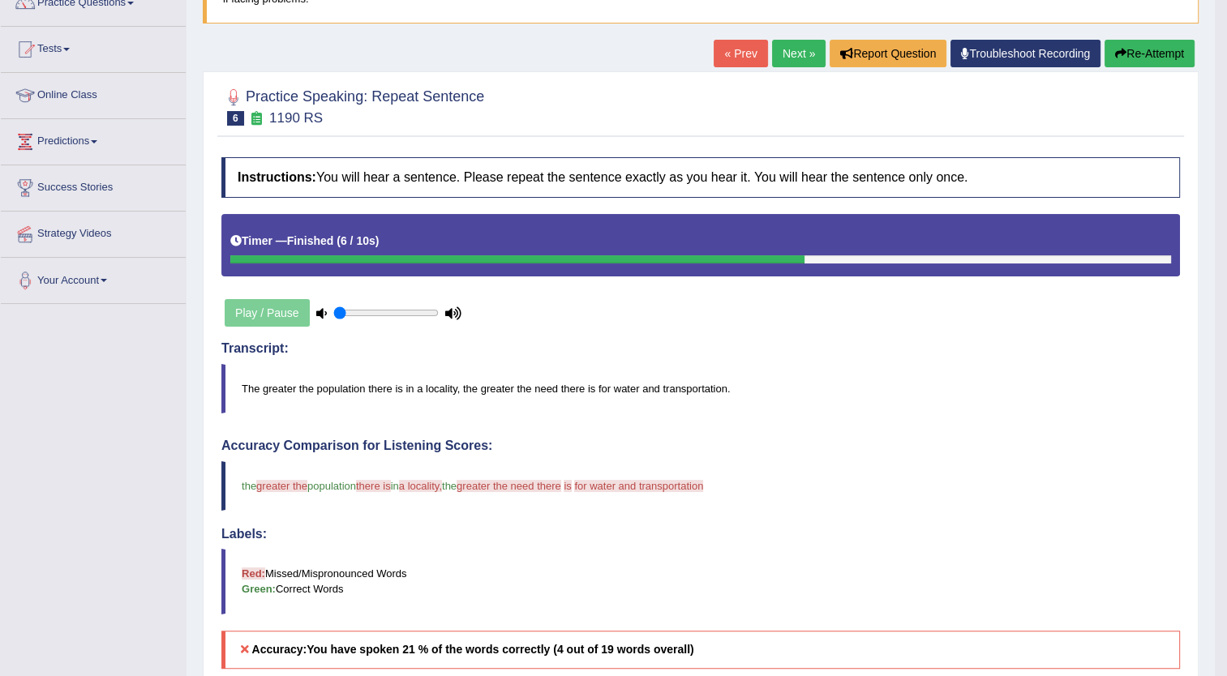
click at [1143, 48] on button "Re-Attempt" at bounding box center [1150, 54] width 90 height 28
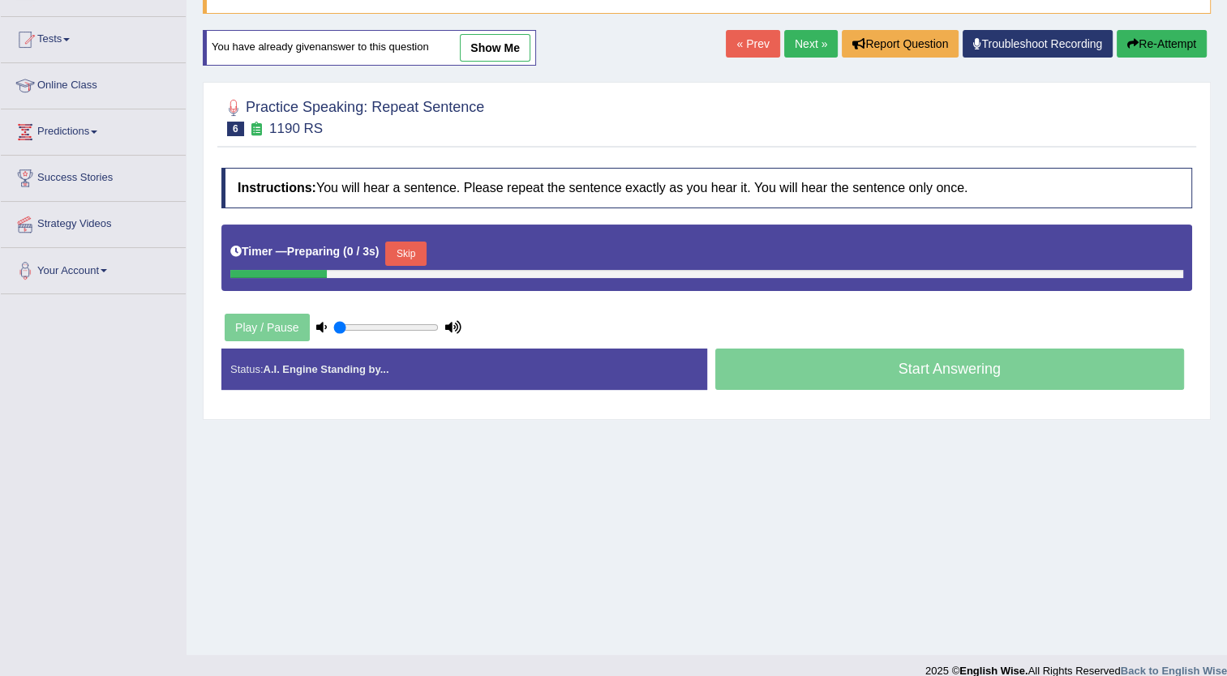
scroll to position [146, 0]
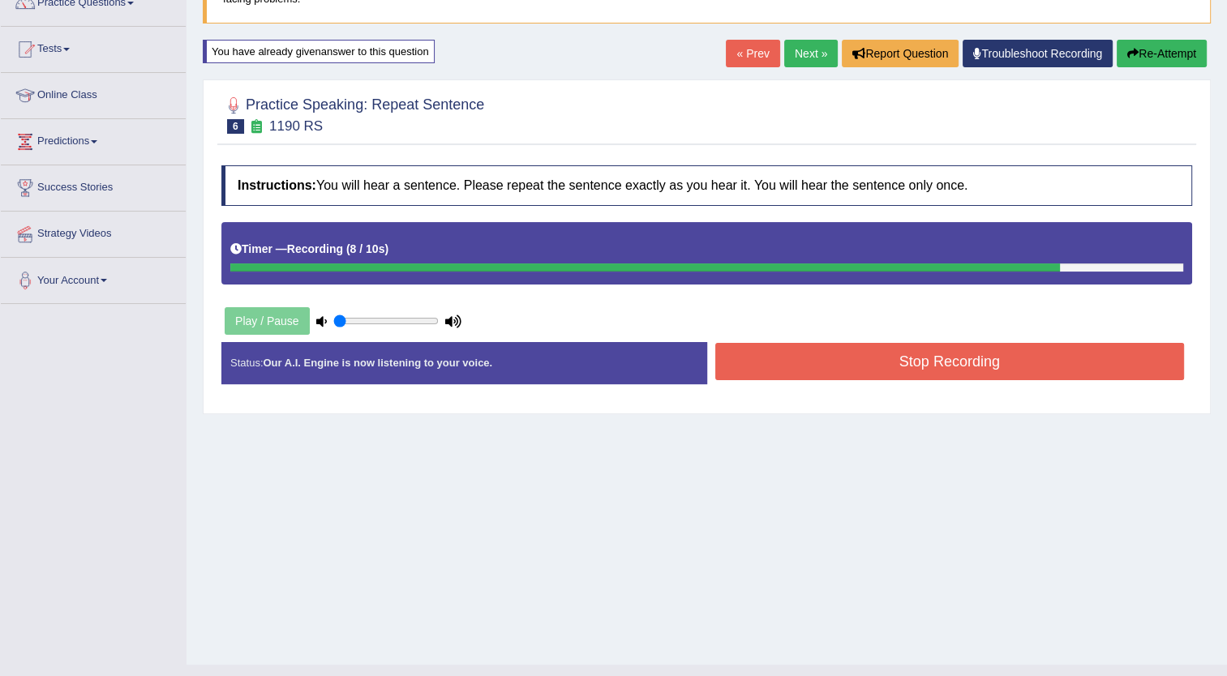
click at [890, 362] on button "Stop Recording" at bounding box center [950, 361] width 470 height 37
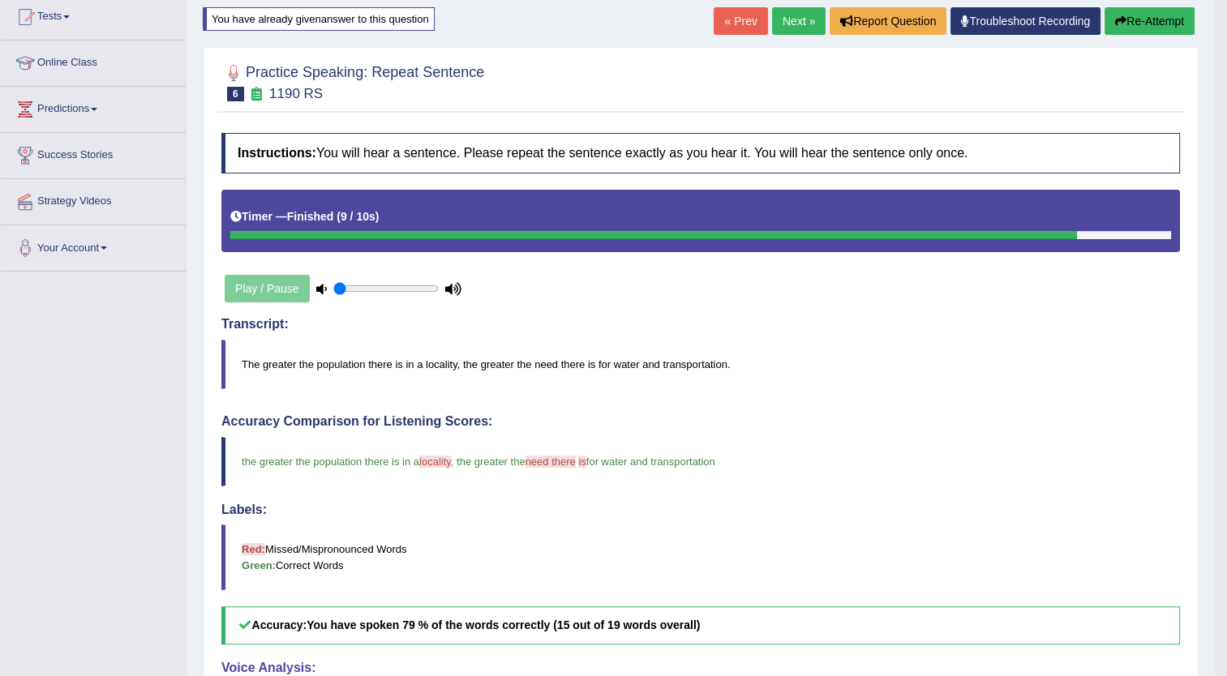
scroll to position [175, 0]
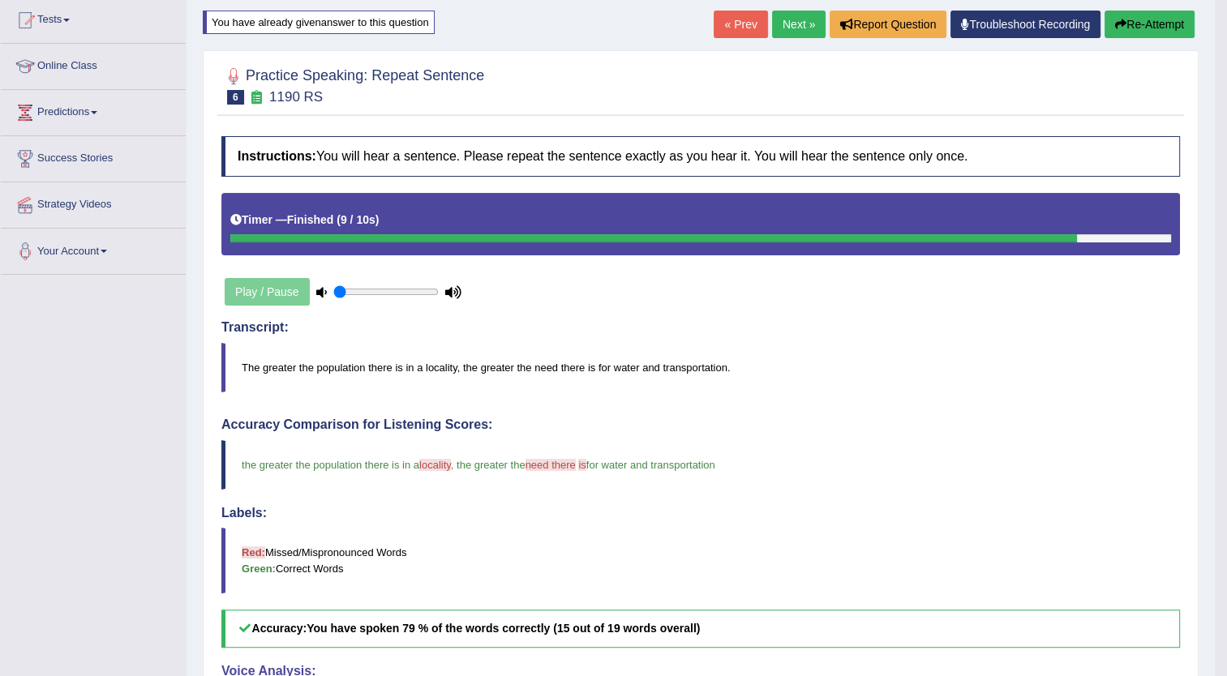
click at [785, 23] on link "Next »" at bounding box center [799, 25] width 54 height 28
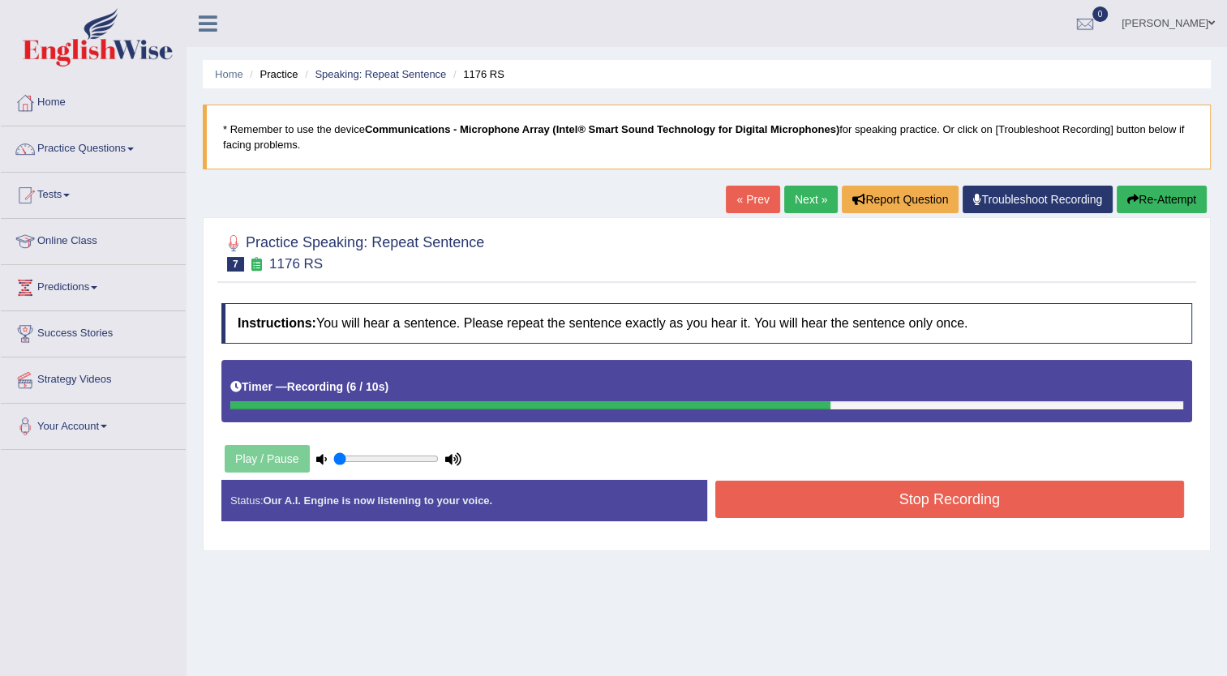
click at [925, 513] on button "Stop Recording" at bounding box center [950, 499] width 470 height 37
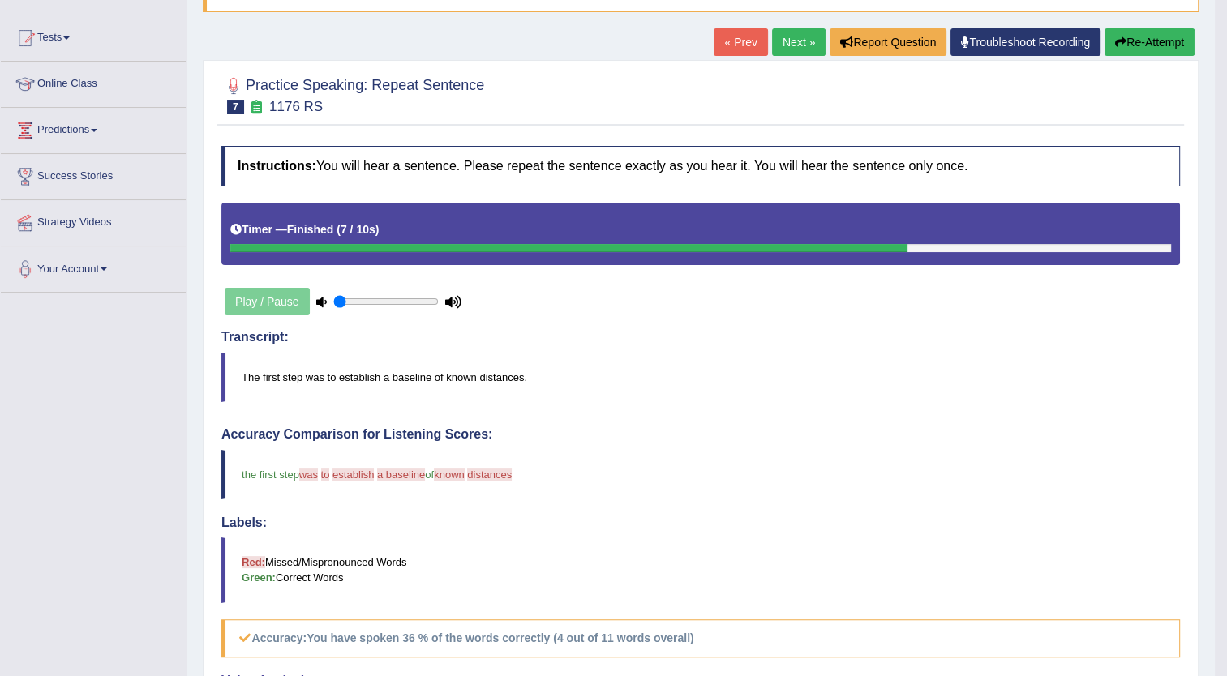
scroll to position [154, 0]
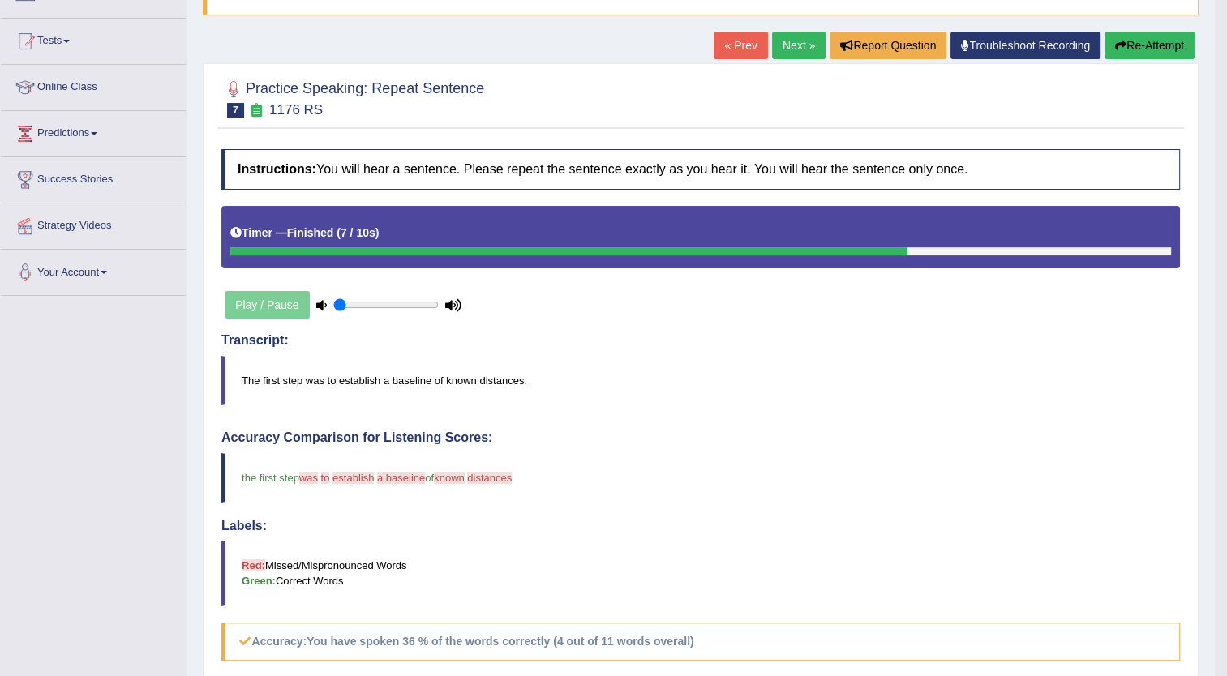
click at [1148, 45] on button "Re-Attempt" at bounding box center [1150, 46] width 90 height 28
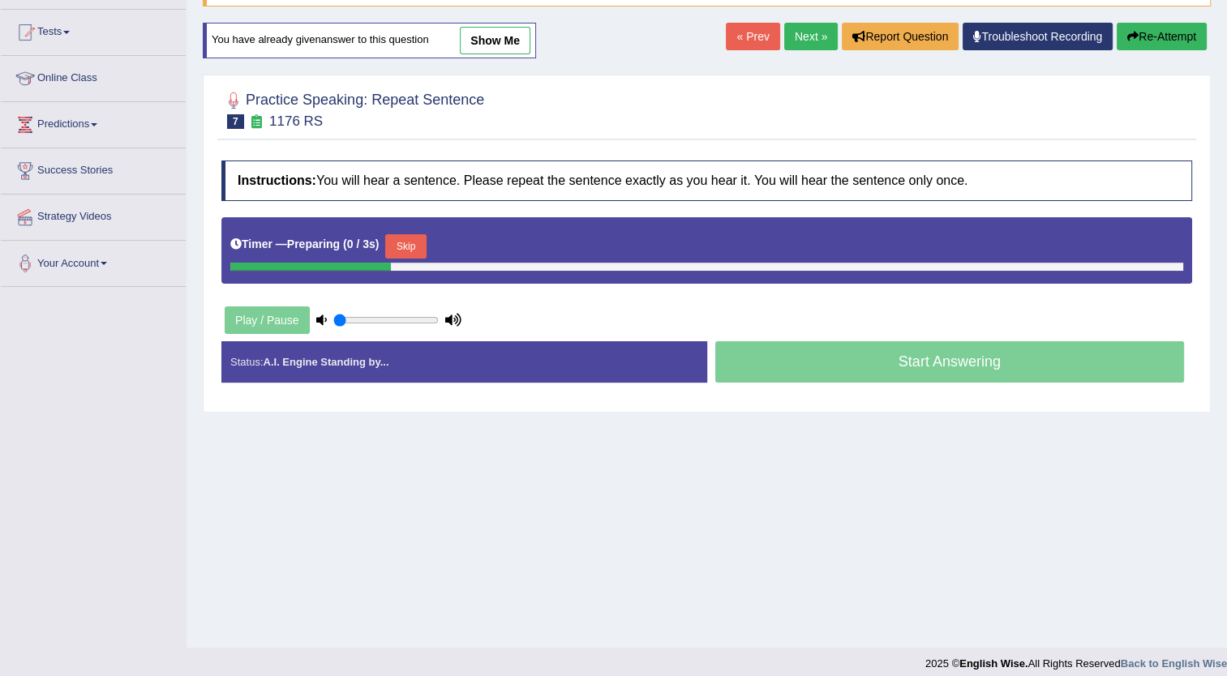
scroll to position [154, 0]
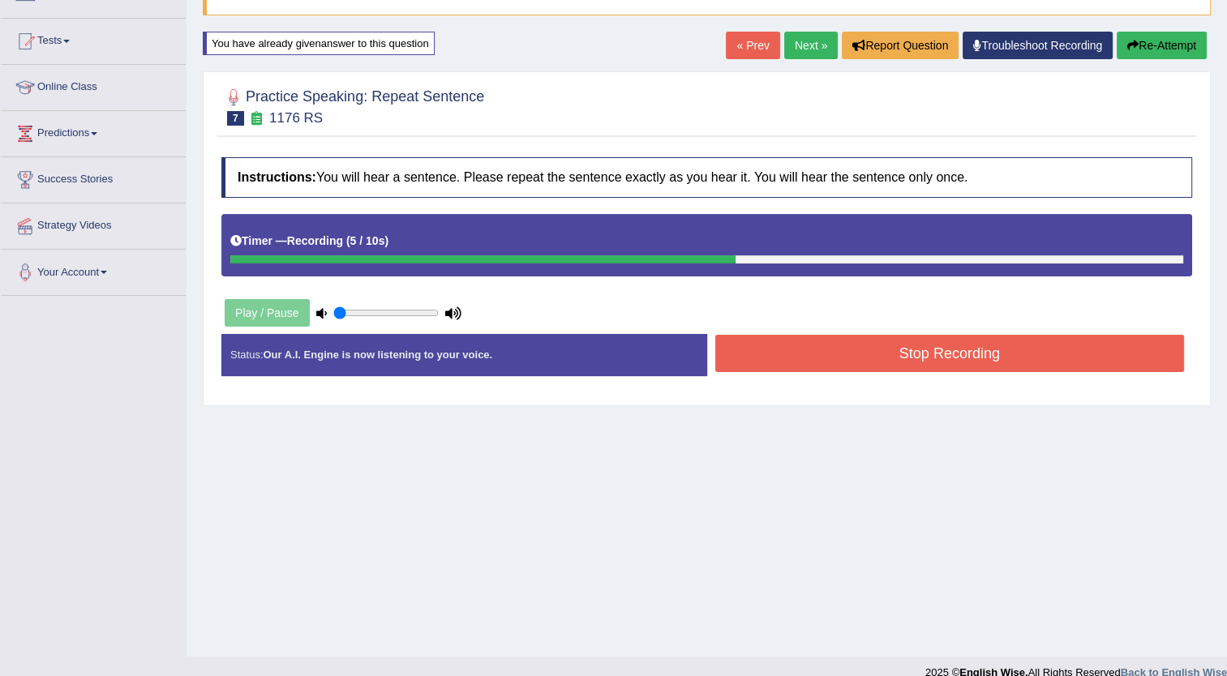
click at [972, 346] on button "Stop Recording" at bounding box center [950, 353] width 470 height 37
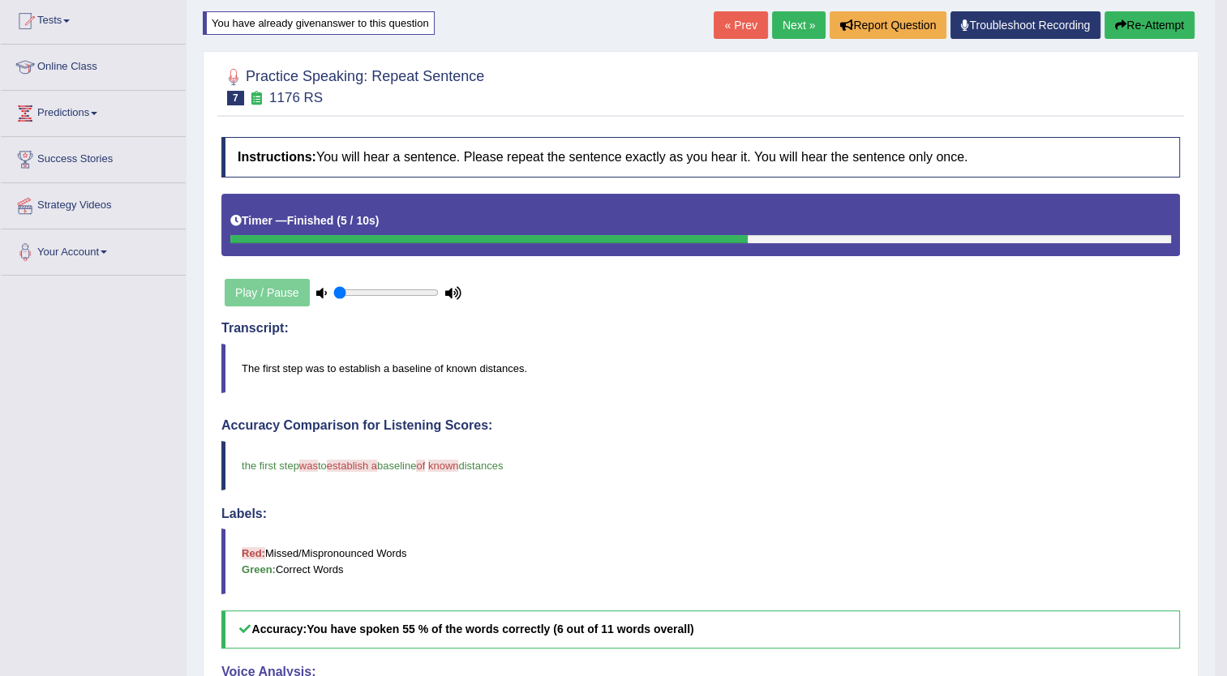
scroll to position [169, 0]
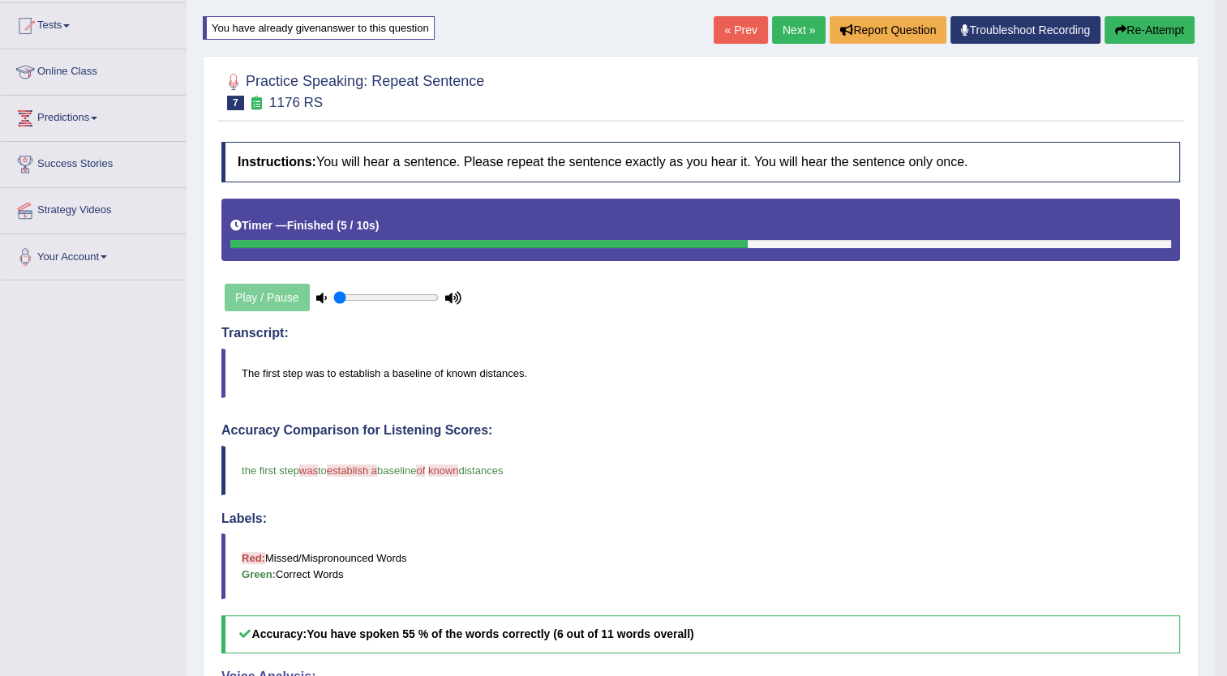
click at [792, 27] on link "Next »" at bounding box center [799, 30] width 54 height 28
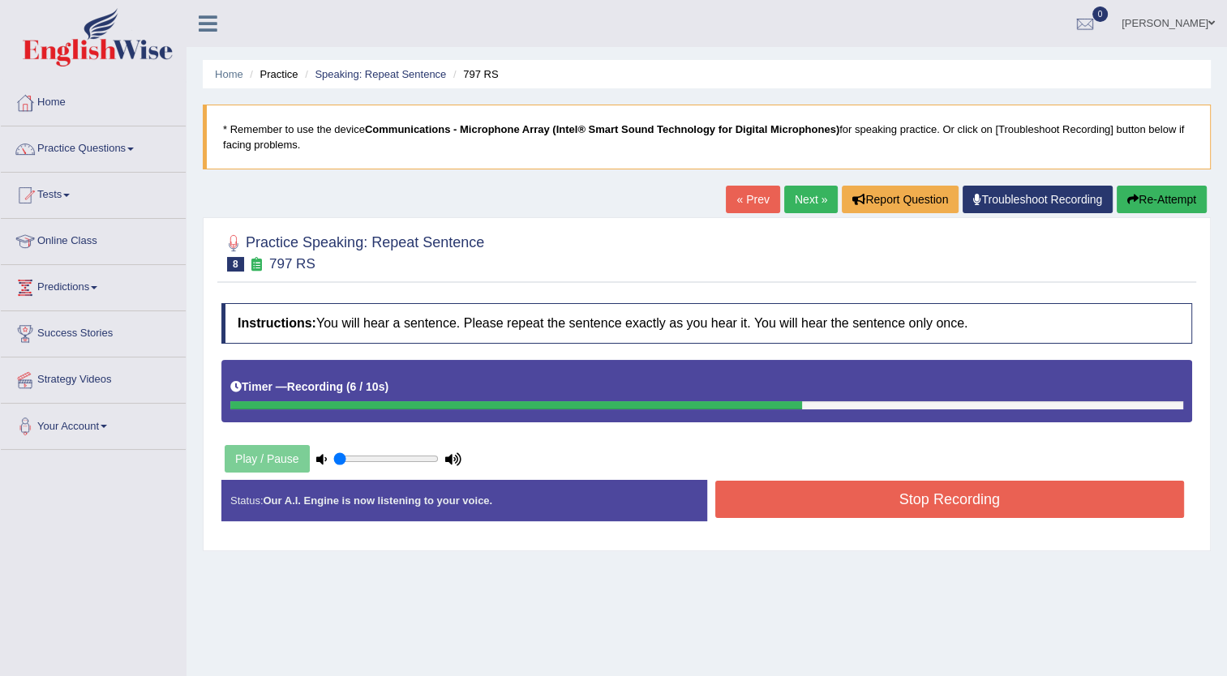
click at [872, 500] on button "Stop Recording" at bounding box center [950, 499] width 470 height 37
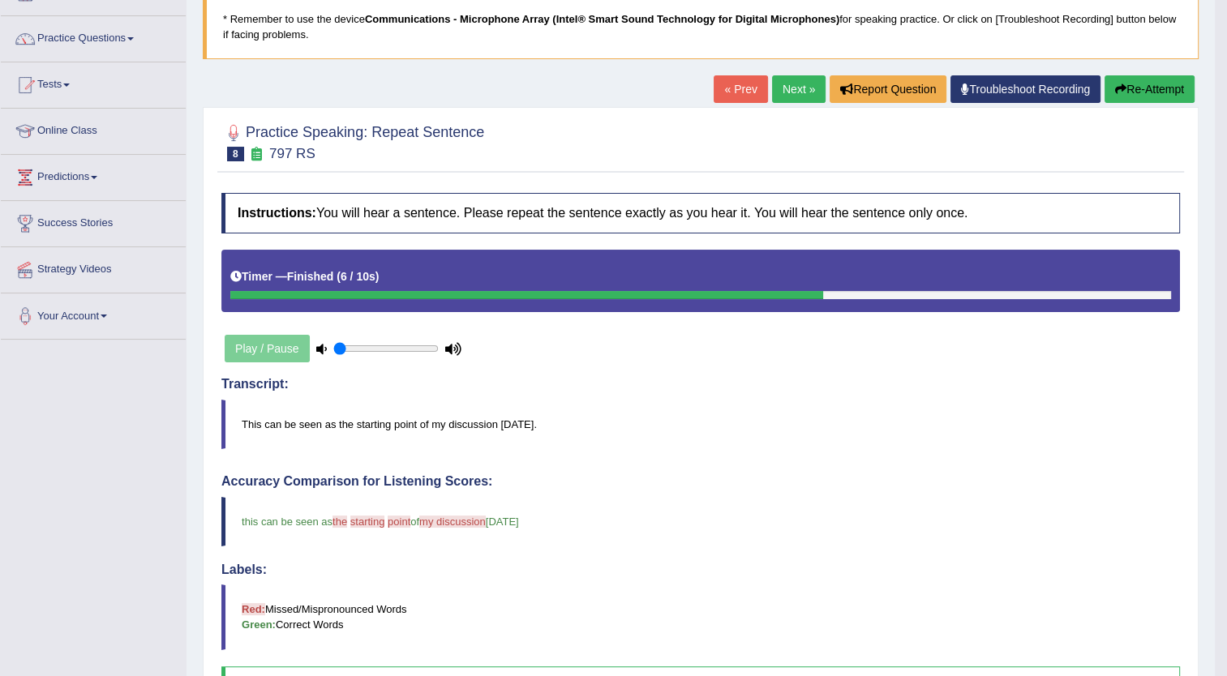
scroll to position [109, 0]
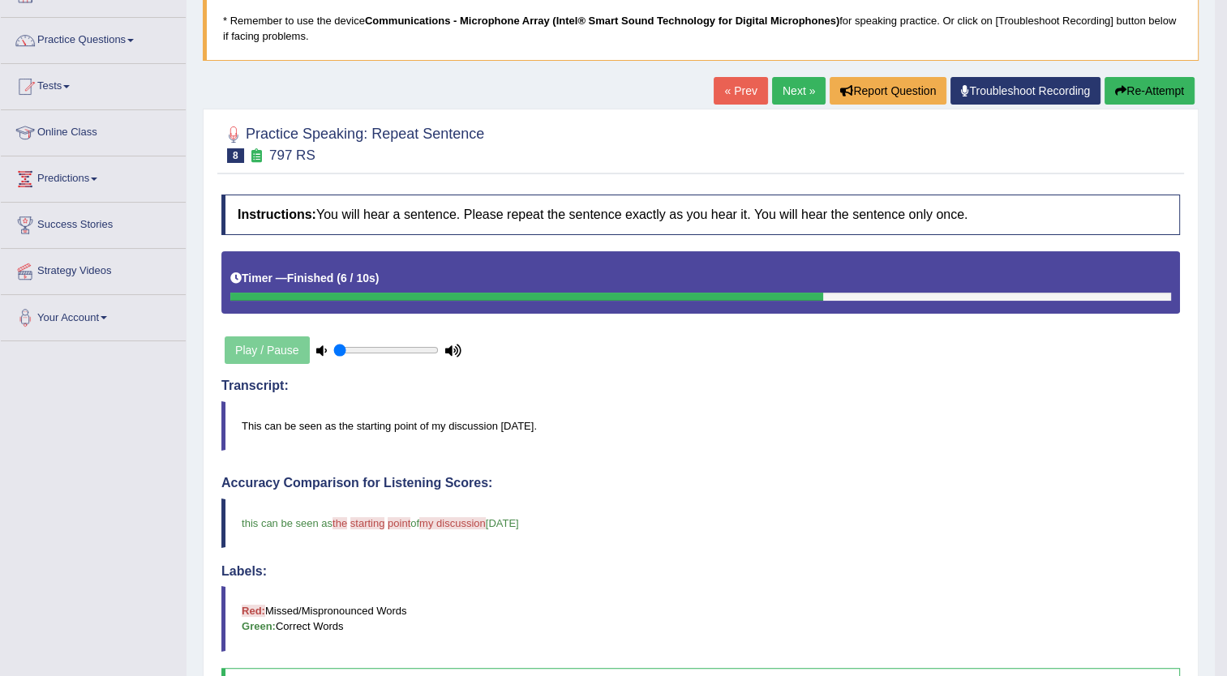
click at [1170, 87] on button "Re-Attempt" at bounding box center [1150, 91] width 90 height 28
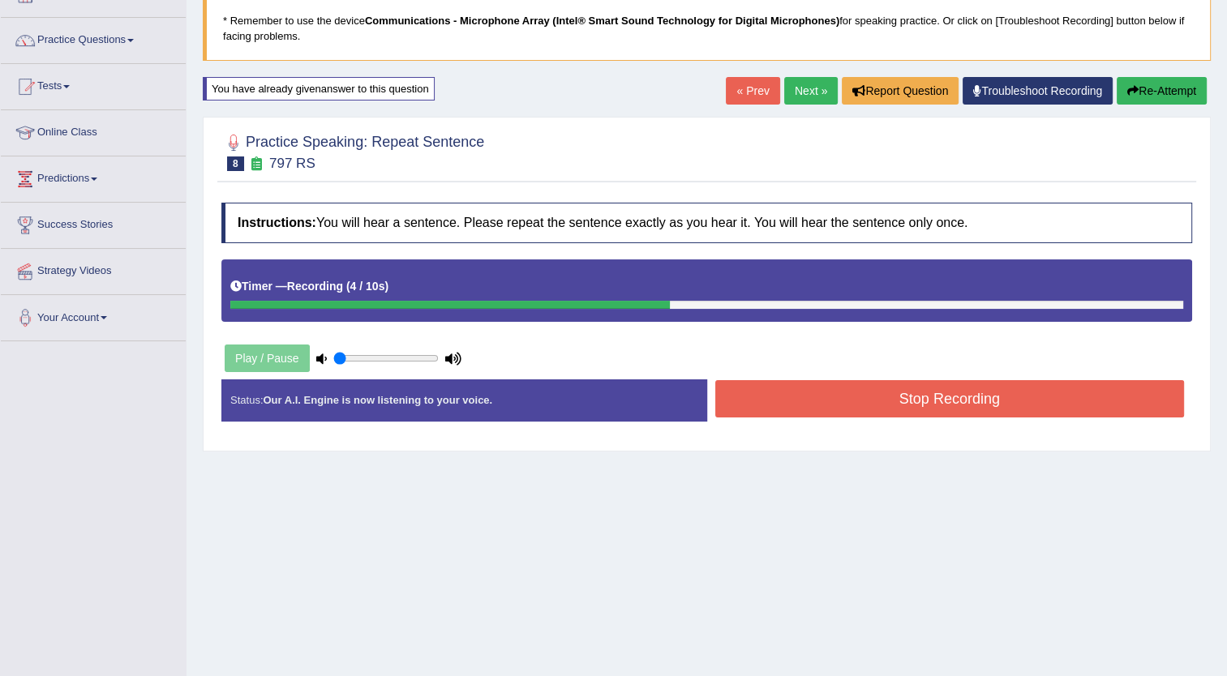
click at [976, 394] on button "Stop Recording" at bounding box center [950, 398] width 470 height 37
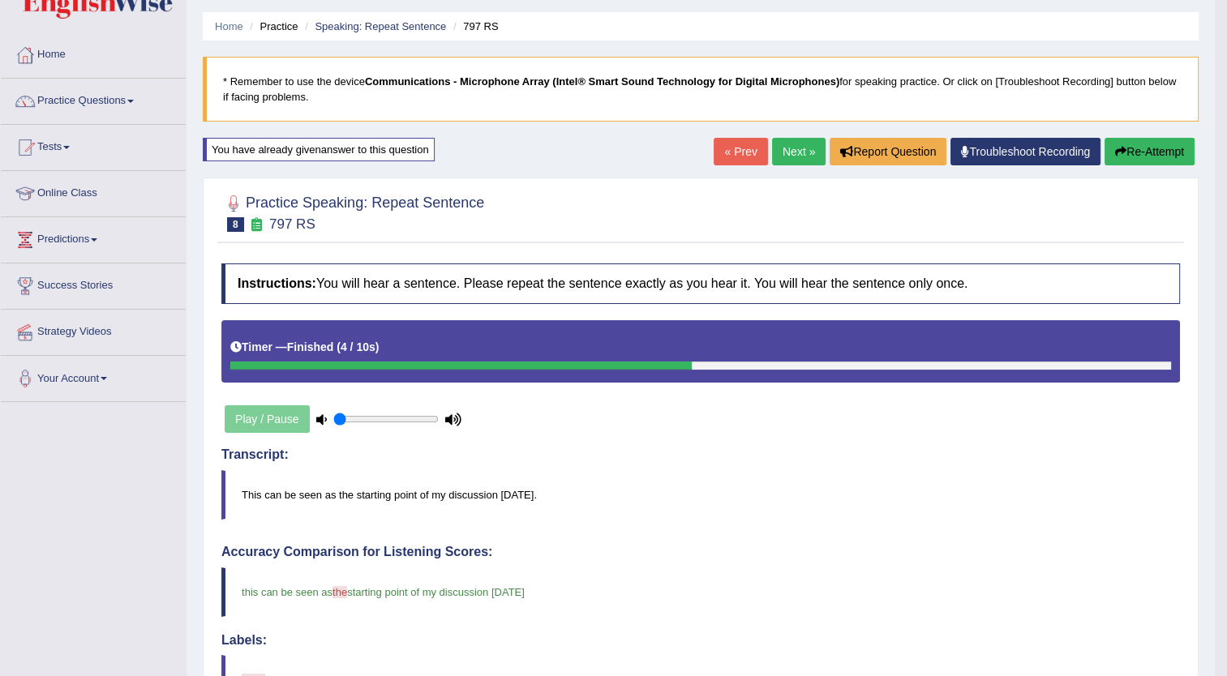
scroll to position [39, 0]
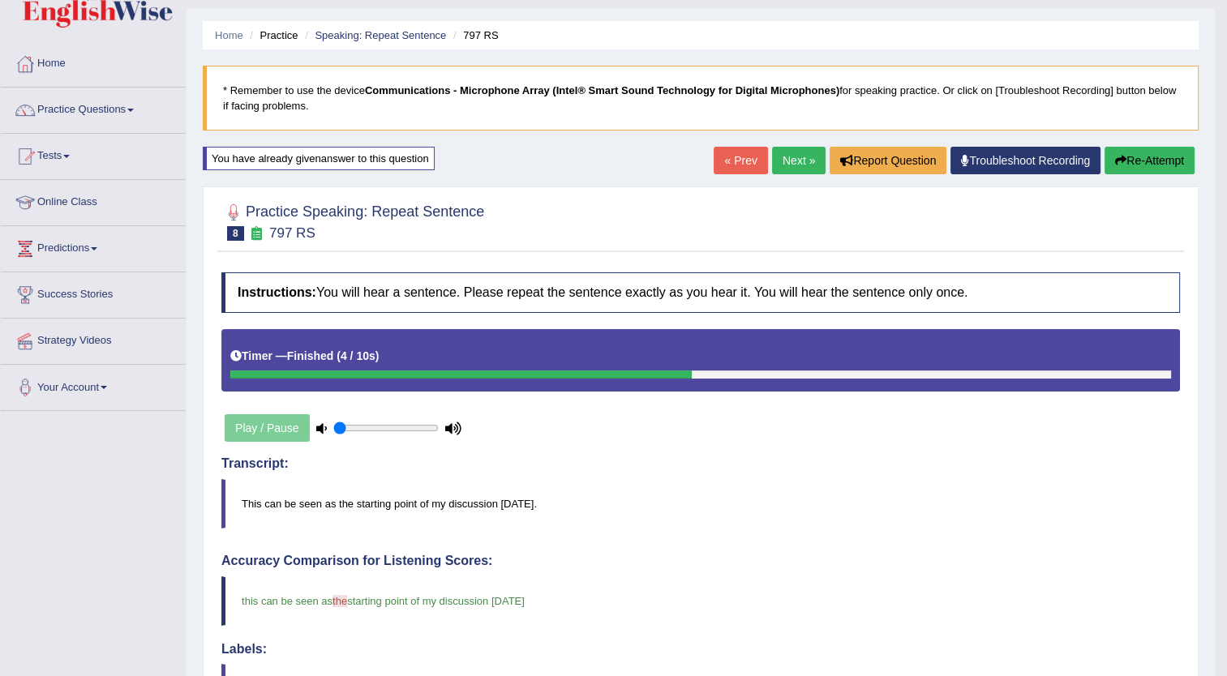
click at [791, 157] on link "Next »" at bounding box center [799, 161] width 54 height 28
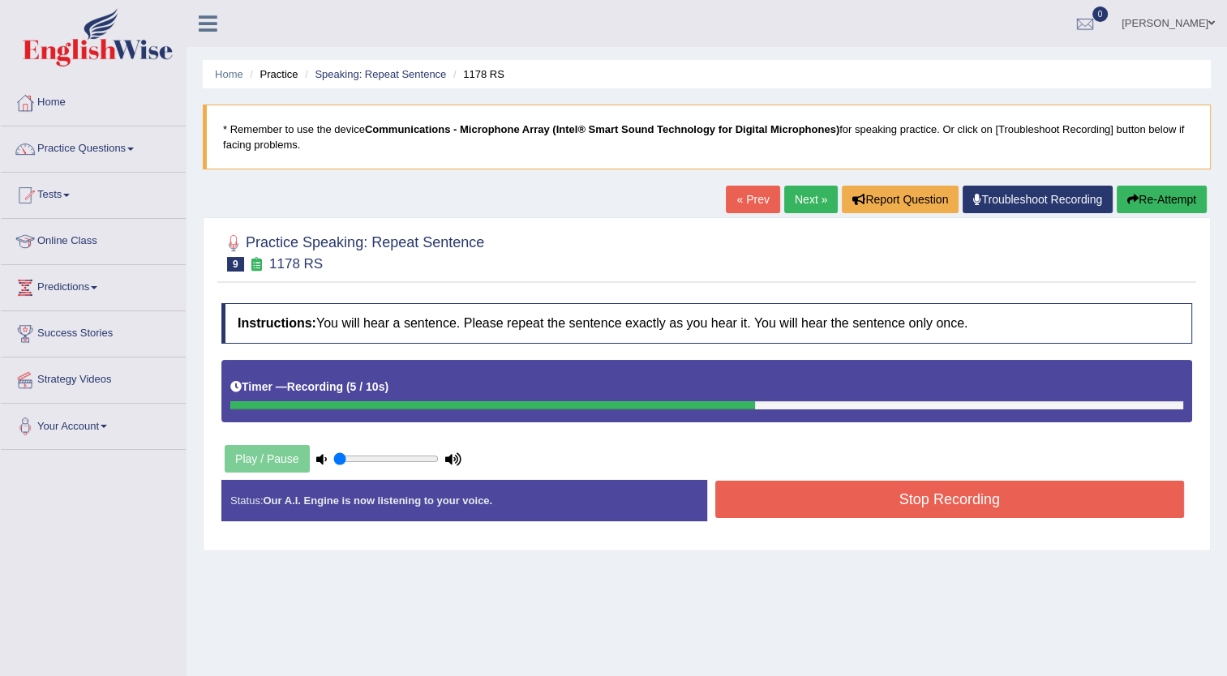
click at [800, 503] on button "Stop Recording" at bounding box center [950, 499] width 470 height 37
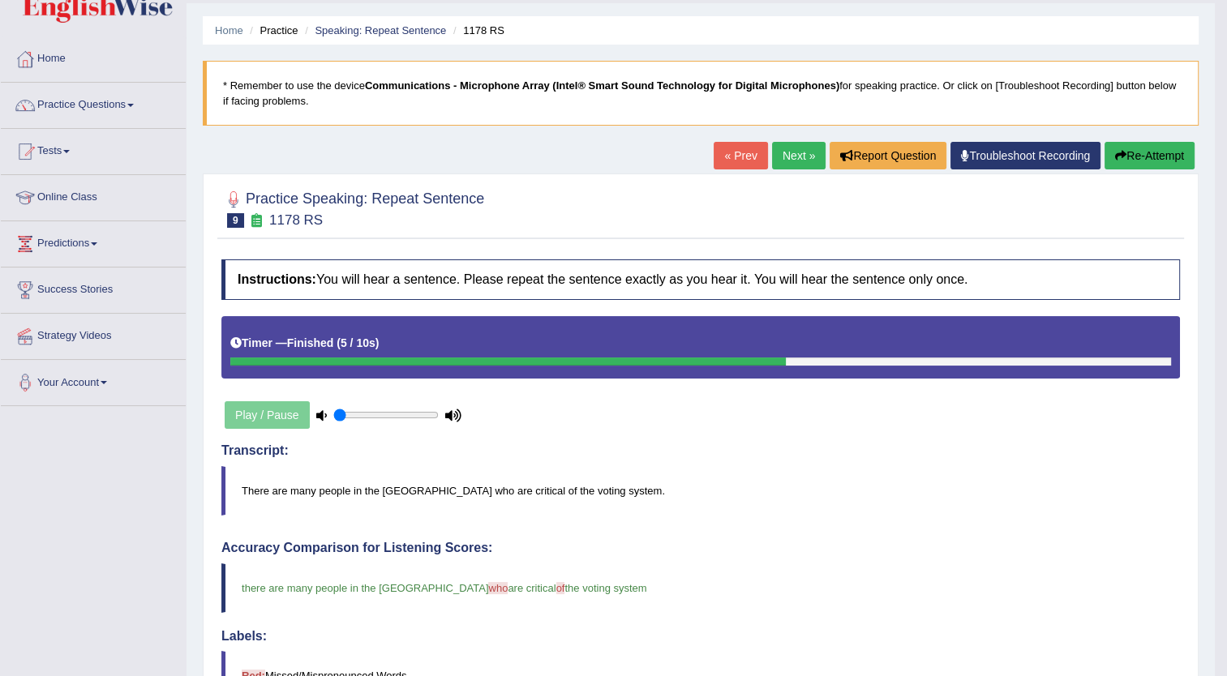
scroll to position [41, 0]
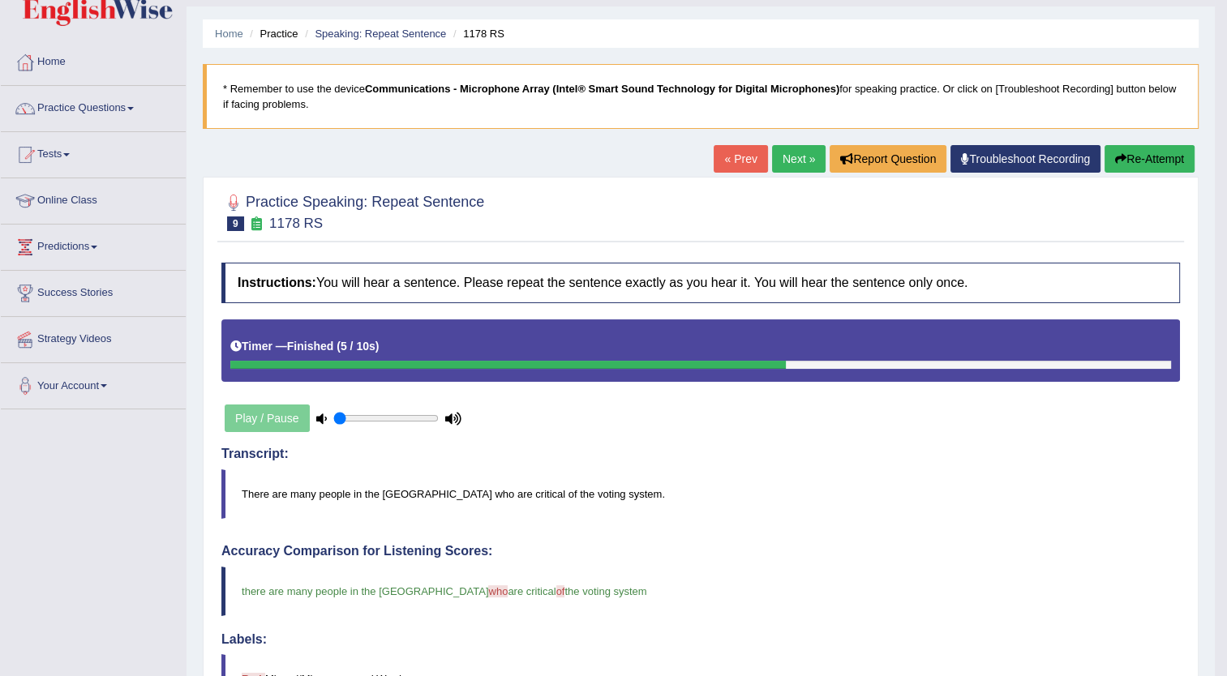
click at [800, 156] on link "Next »" at bounding box center [799, 159] width 54 height 28
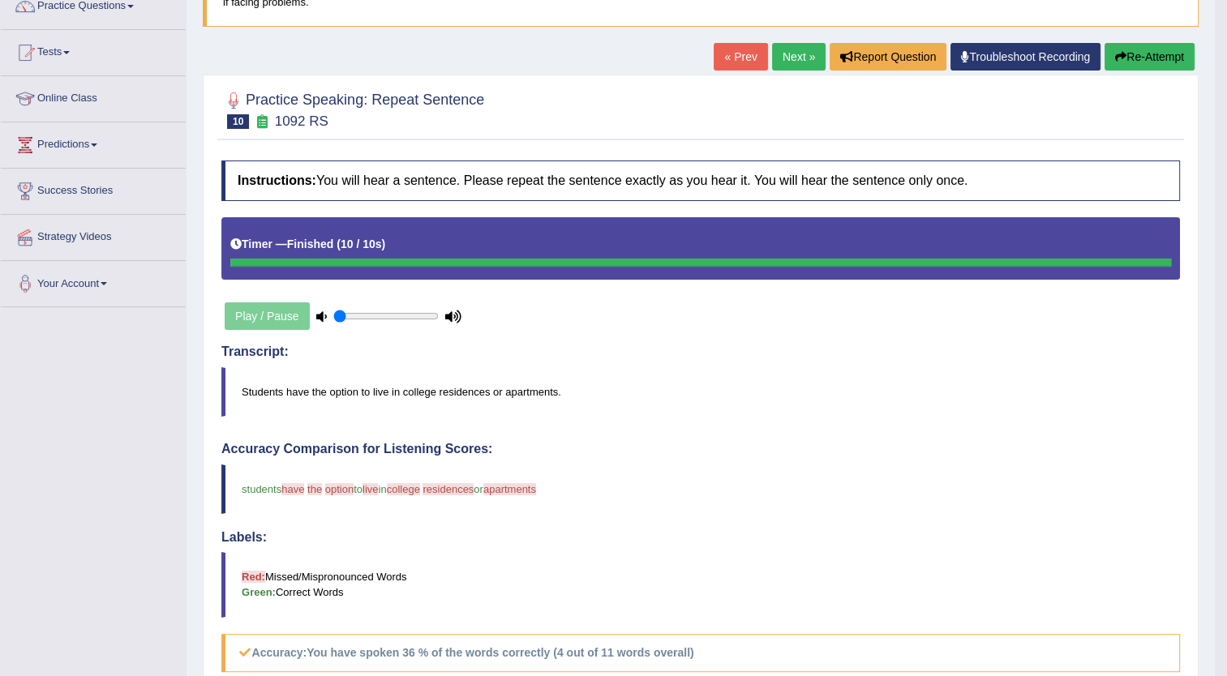
scroll to position [143, 0]
click at [1126, 56] on button "Re-Attempt" at bounding box center [1150, 57] width 90 height 28
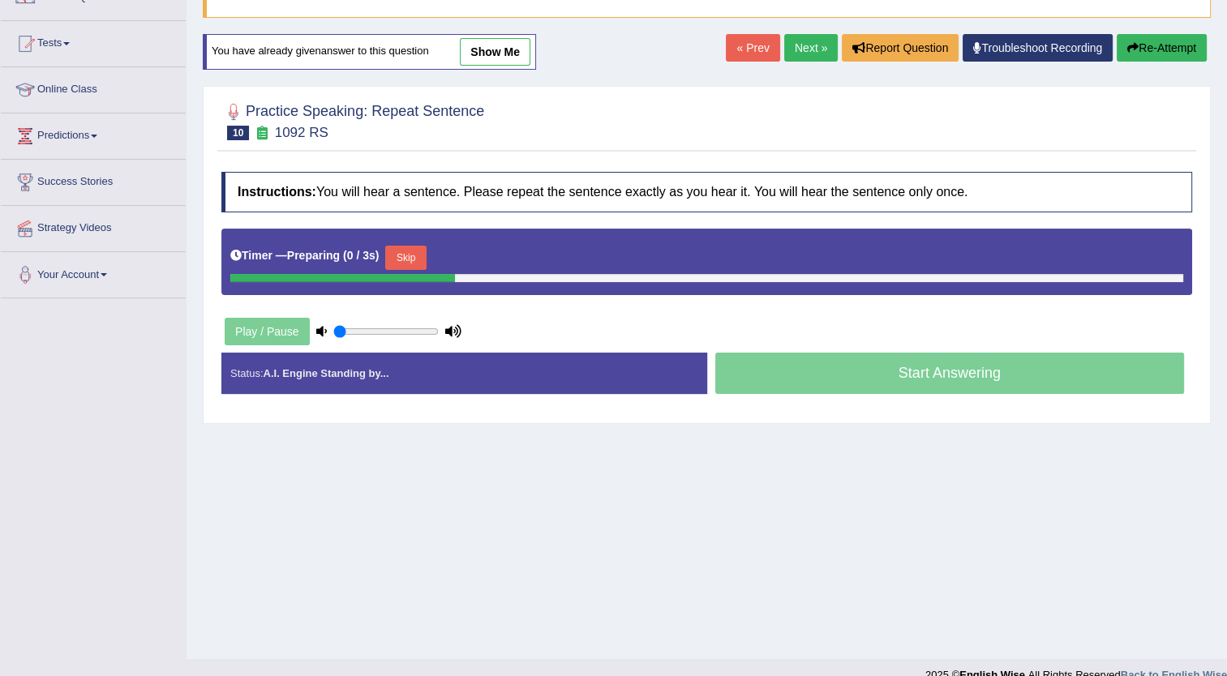
scroll to position [143, 0]
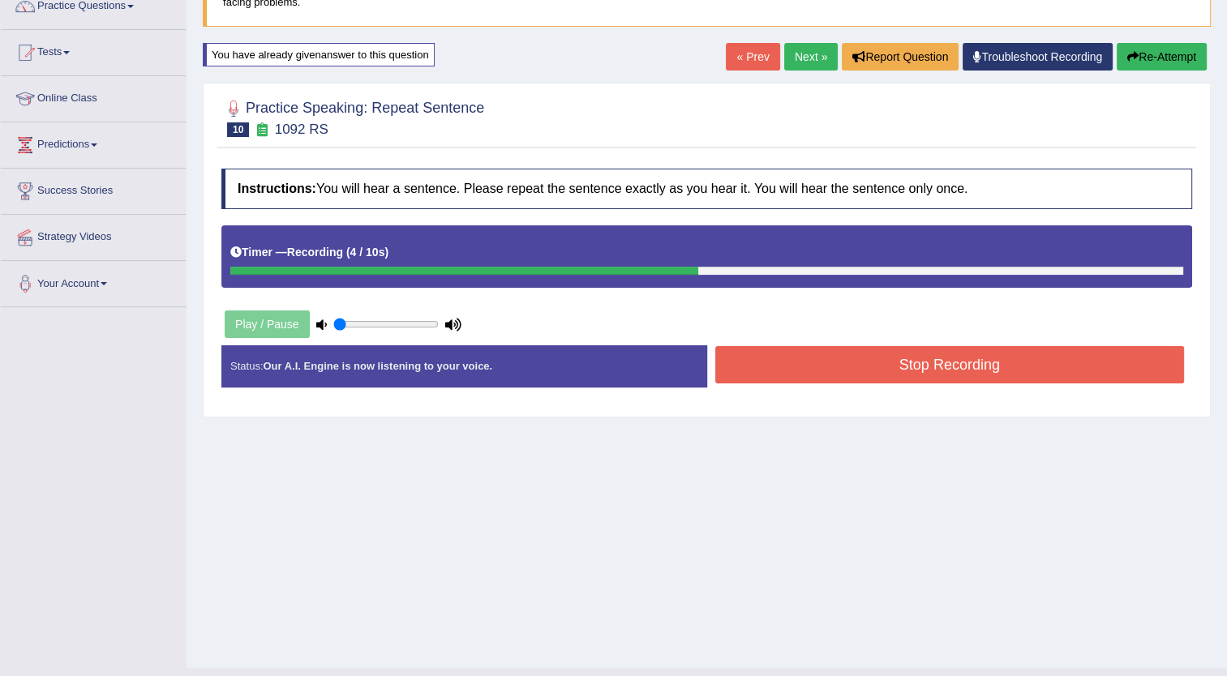
click at [825, 379] on button "Stop Recording" at bounding box center [950, 364] width 470 height 37
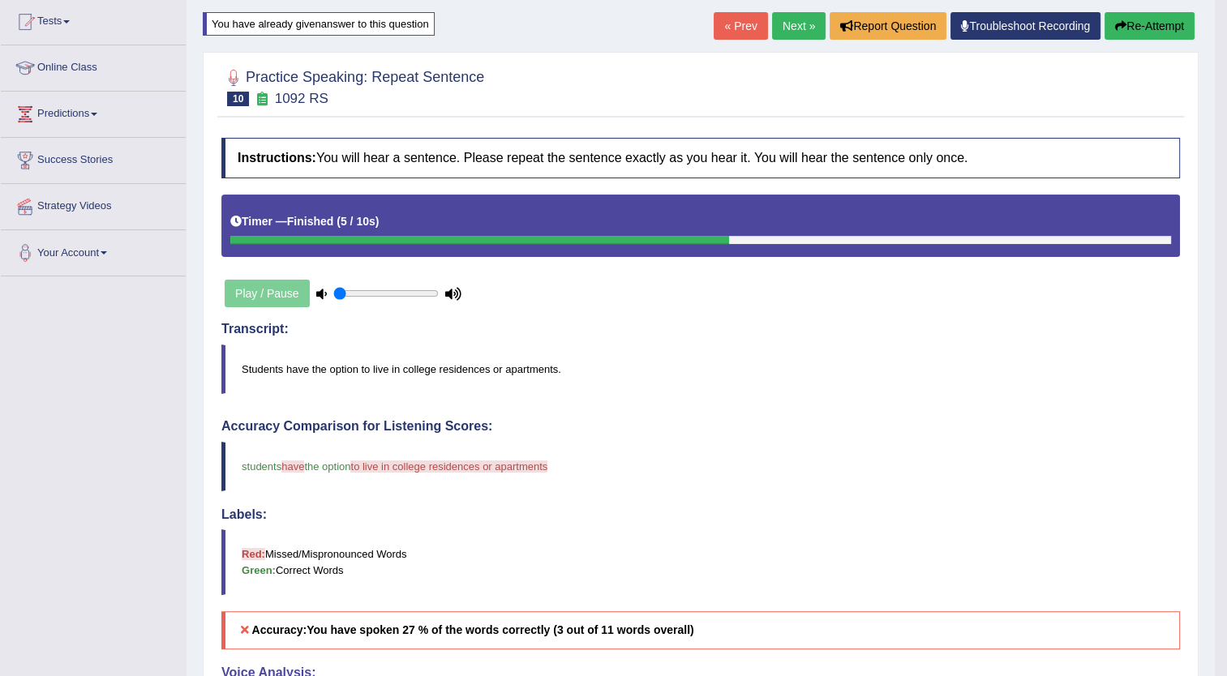
scroll to position [165, 0]
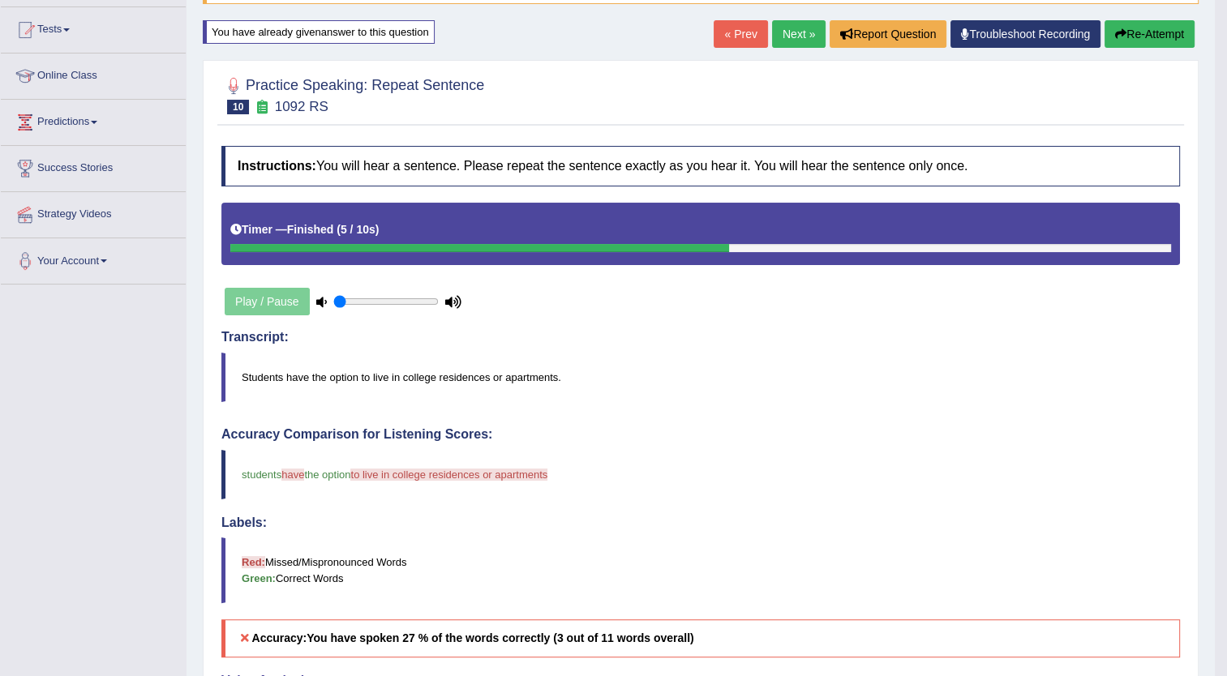
click at [798, 28] on link "Next »" at bounding box center [799, 34] width 54 height 28
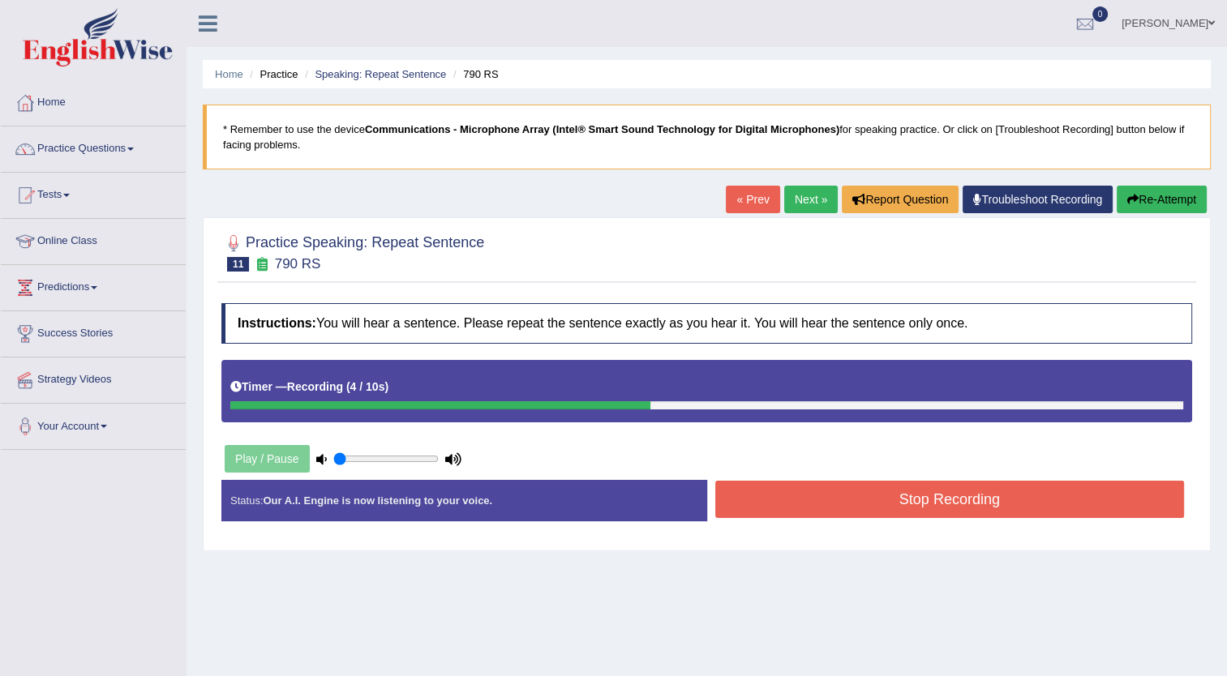
click at [916, 498] on button "Stop Recording" at bounding box center [950, 499] width 470 height 37
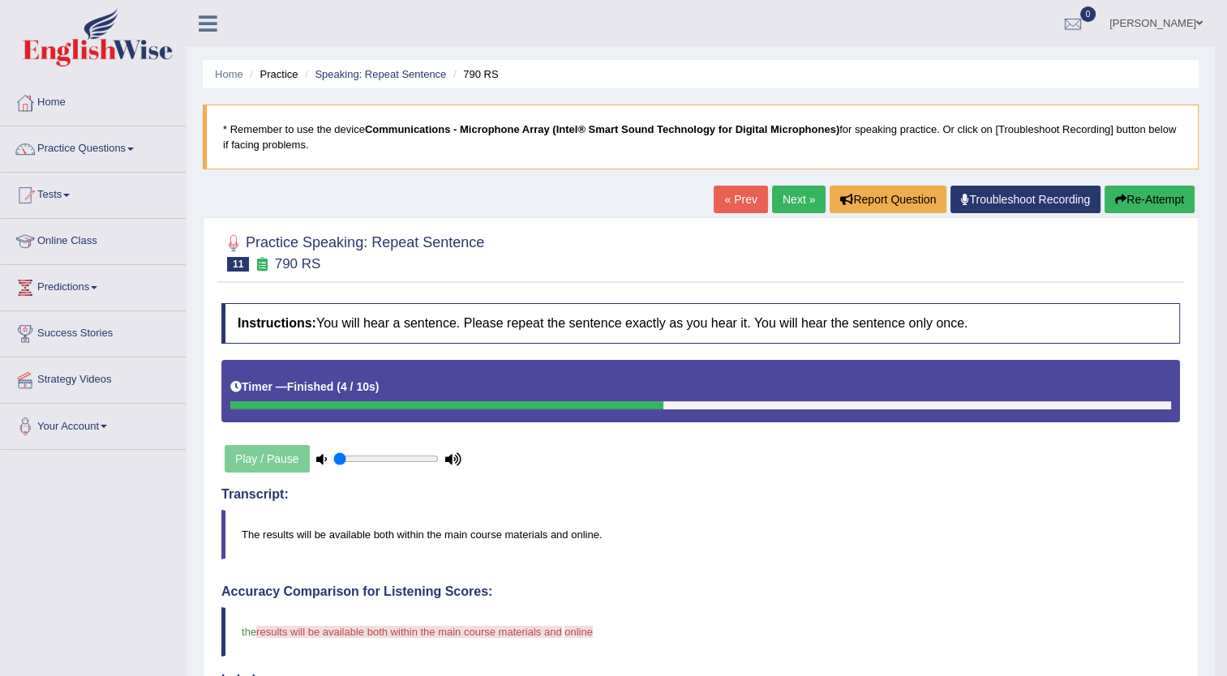
click at [762, 205] on link "« Prev" at bounding box center [741, 200] width 54 height 28
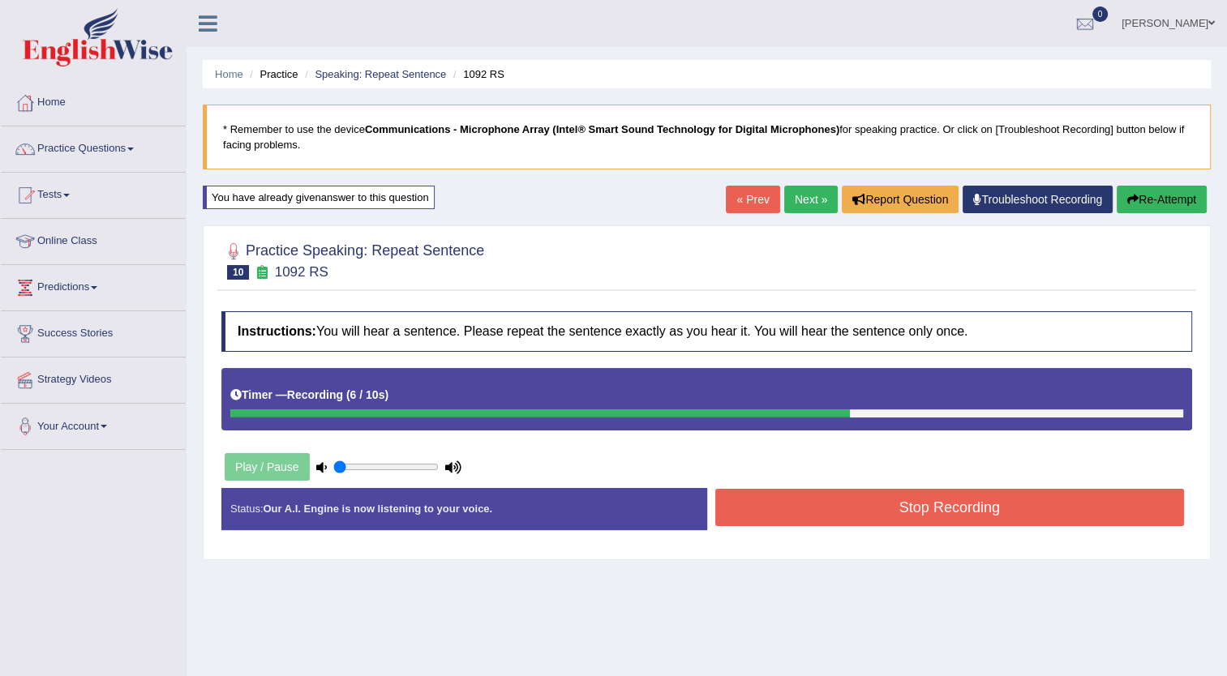
click at [902, 504] on button "Stop Recording" at bounding box center [950, 507] width 470 height 37
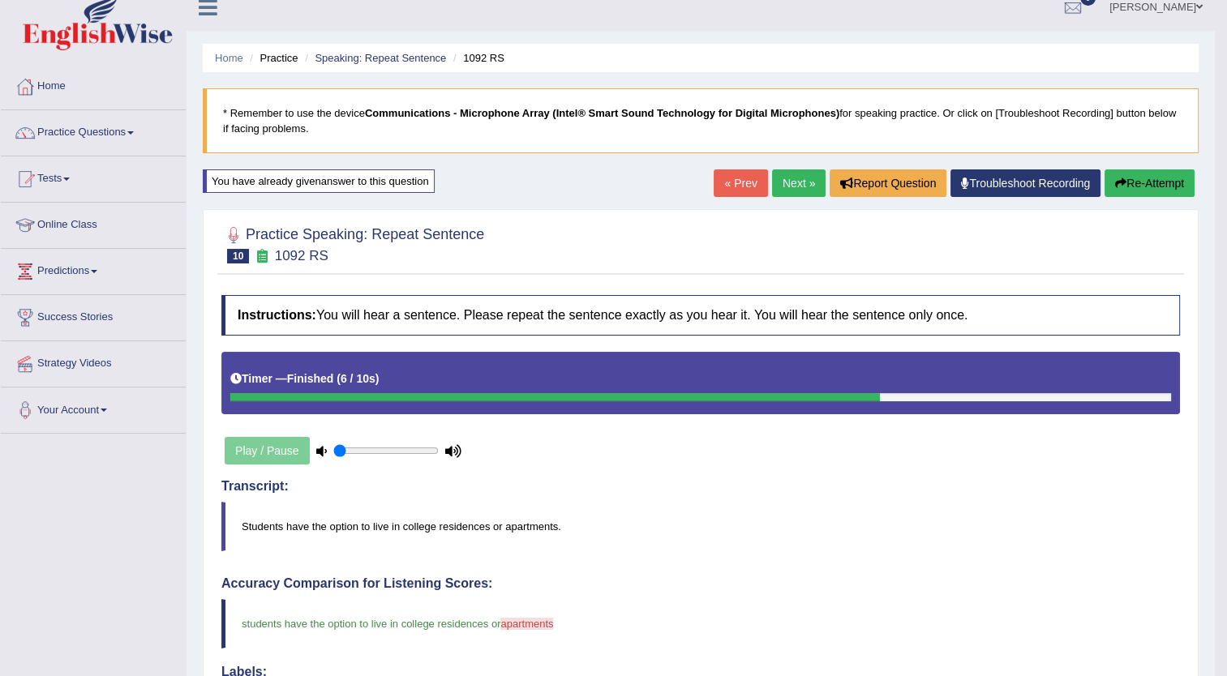
scroll to position [9, 0]
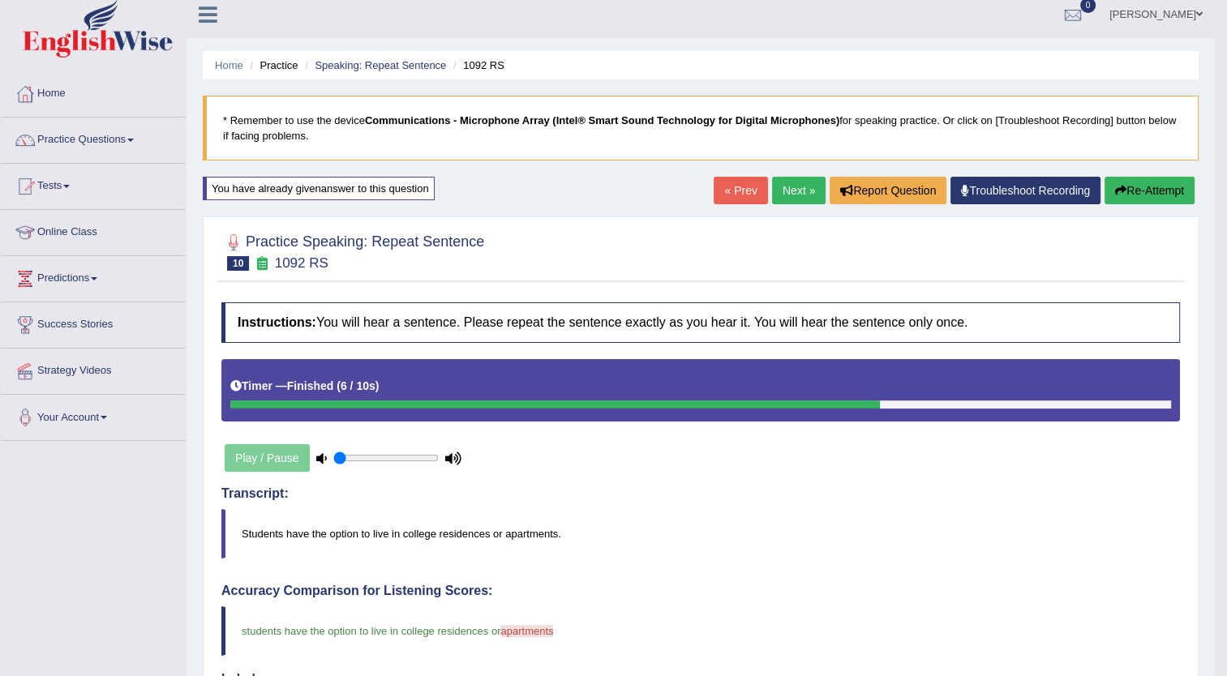
click at [800, 191] on link "Next »" at bounding box center [799, 191] width 54 height 28
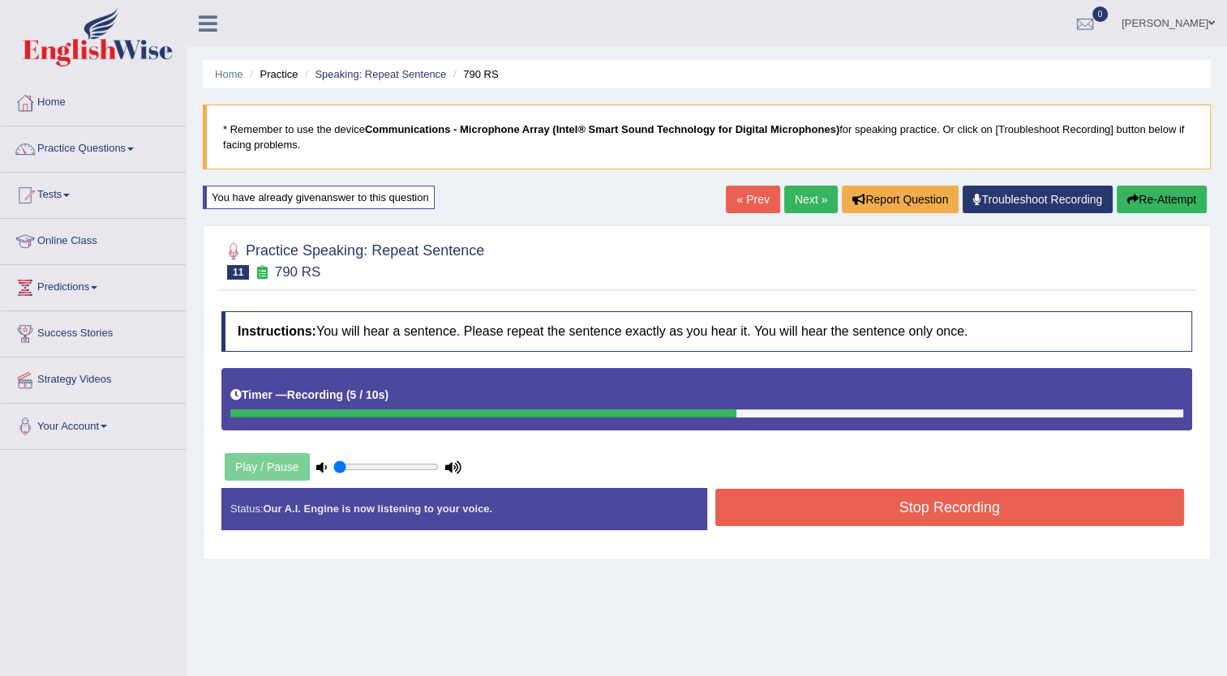
click at [843, 520] on button "Stop Recording" at bounding box center [950, 507] width 470 height 37
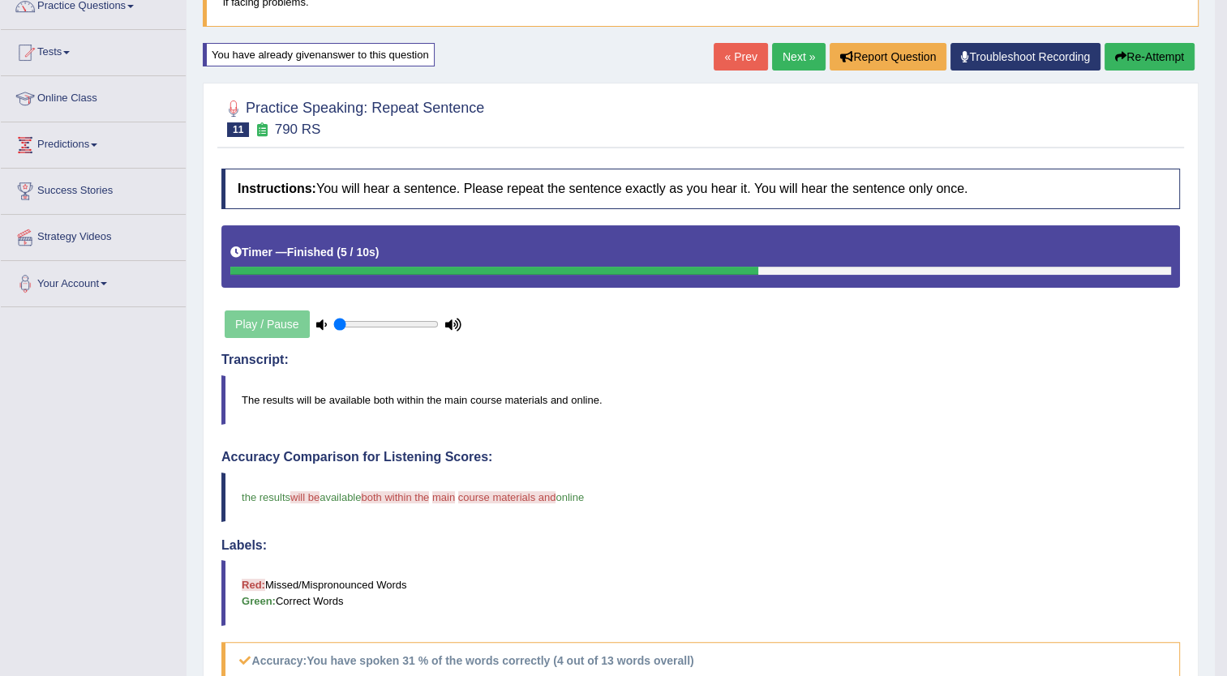
scroll to position [143, 0]
